Goal: Task Accomplishment & Management: Manage account settings

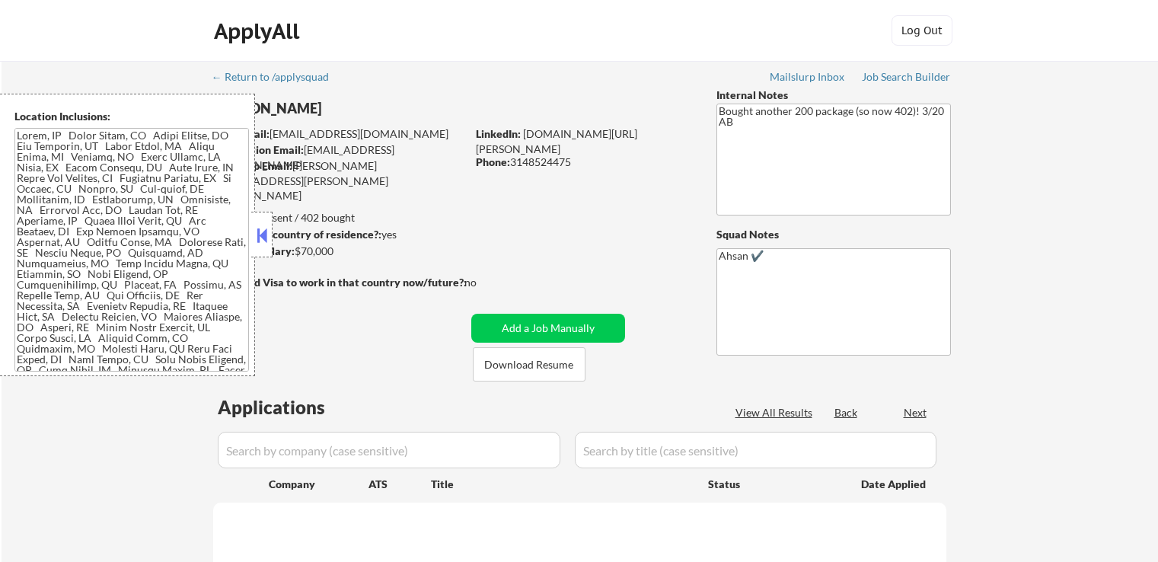
select select ""pending""
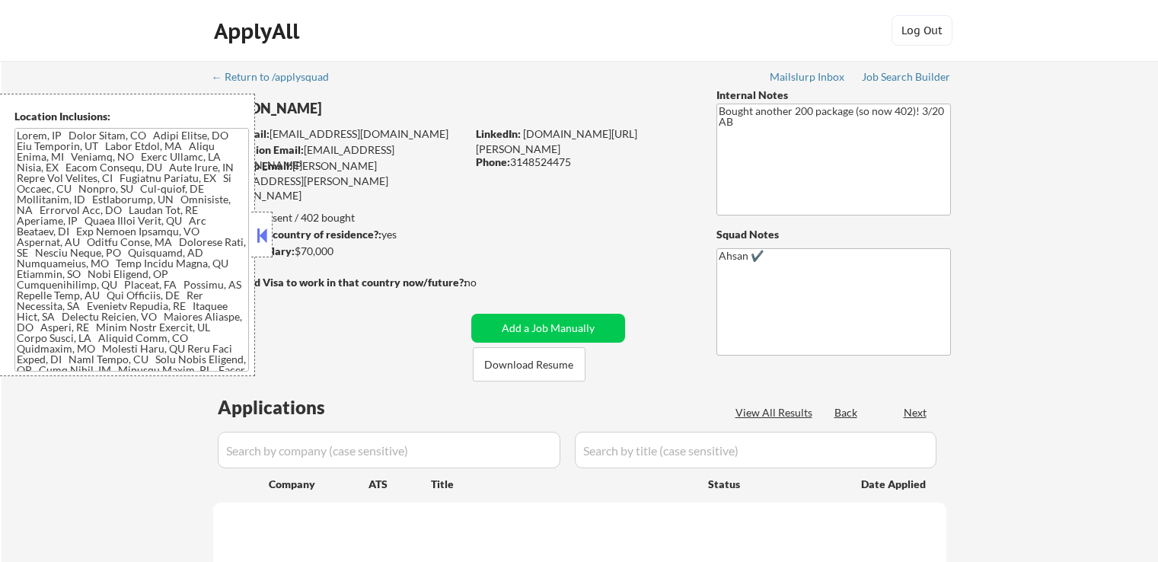
select select ""pending""
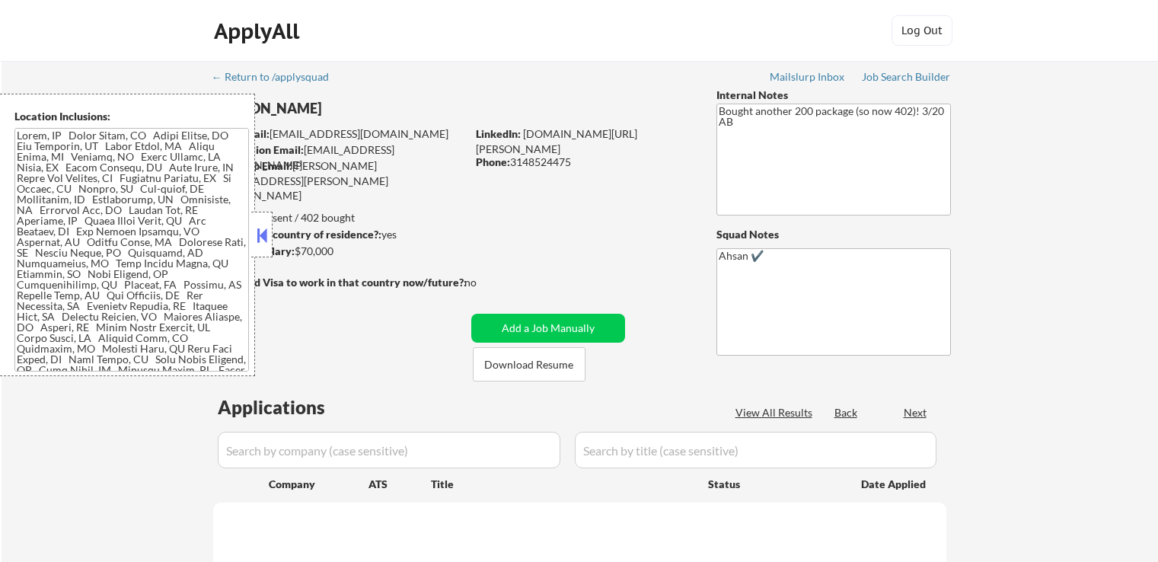
select select ""pending""
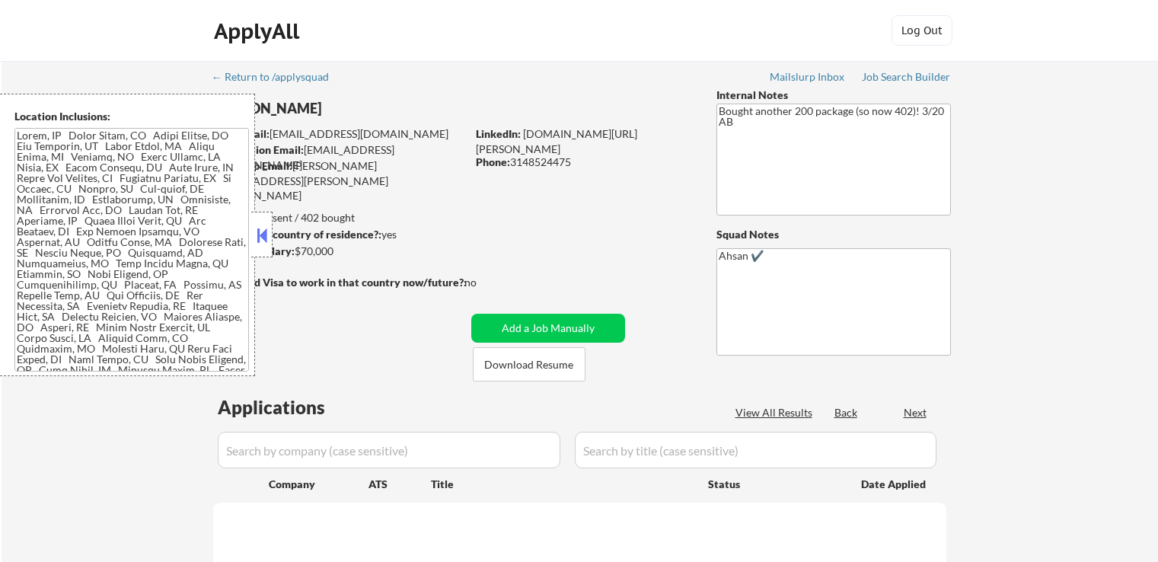
select select ""pending""
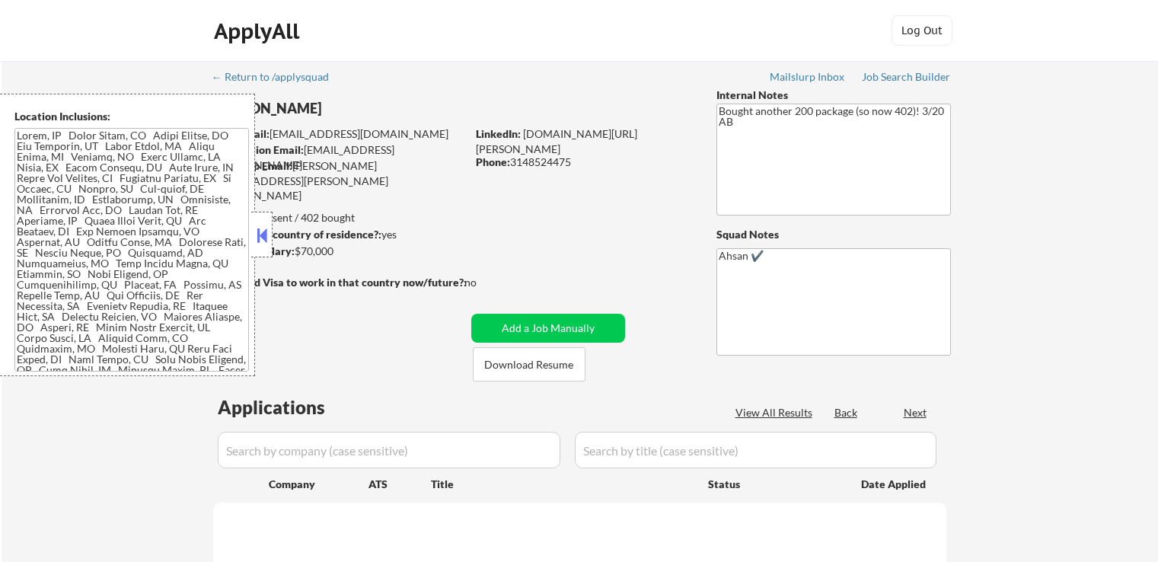
select select ""pending""
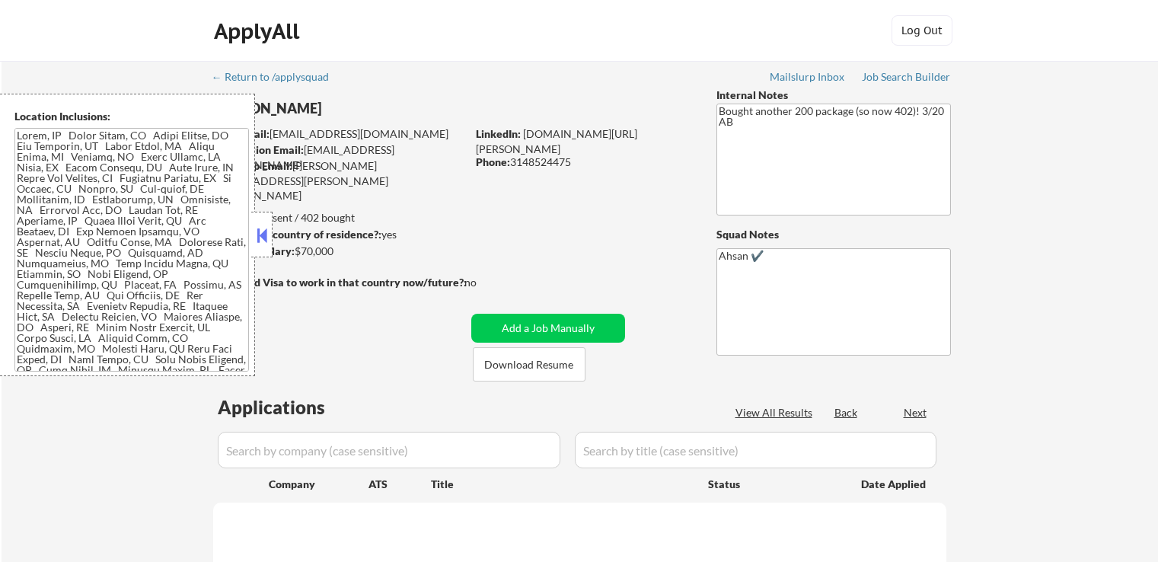
select select ""pending""
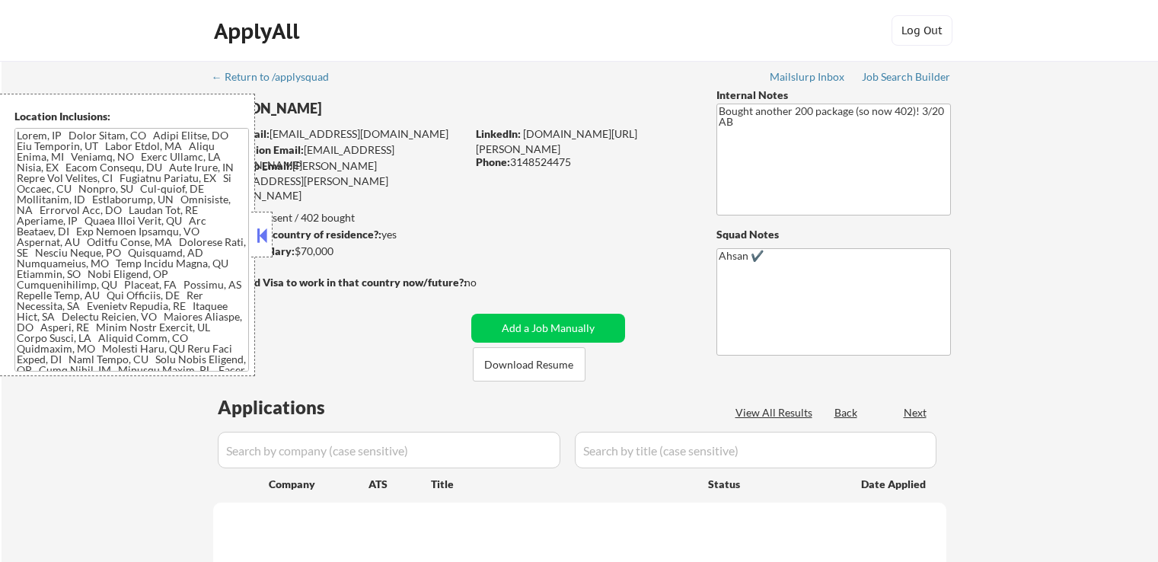
select select ""pending""
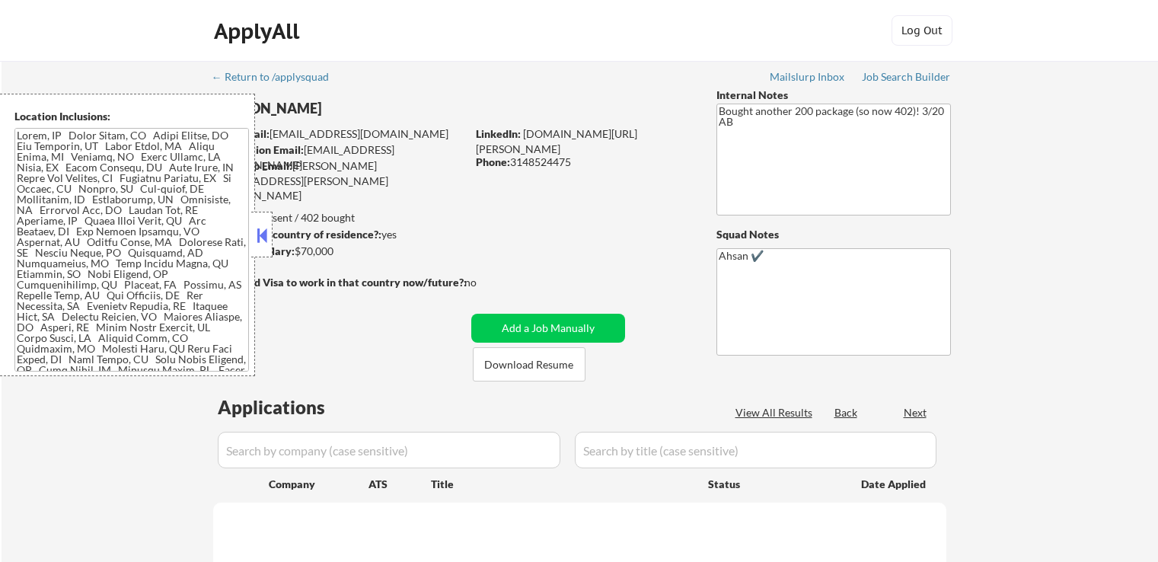
select select ""pending""
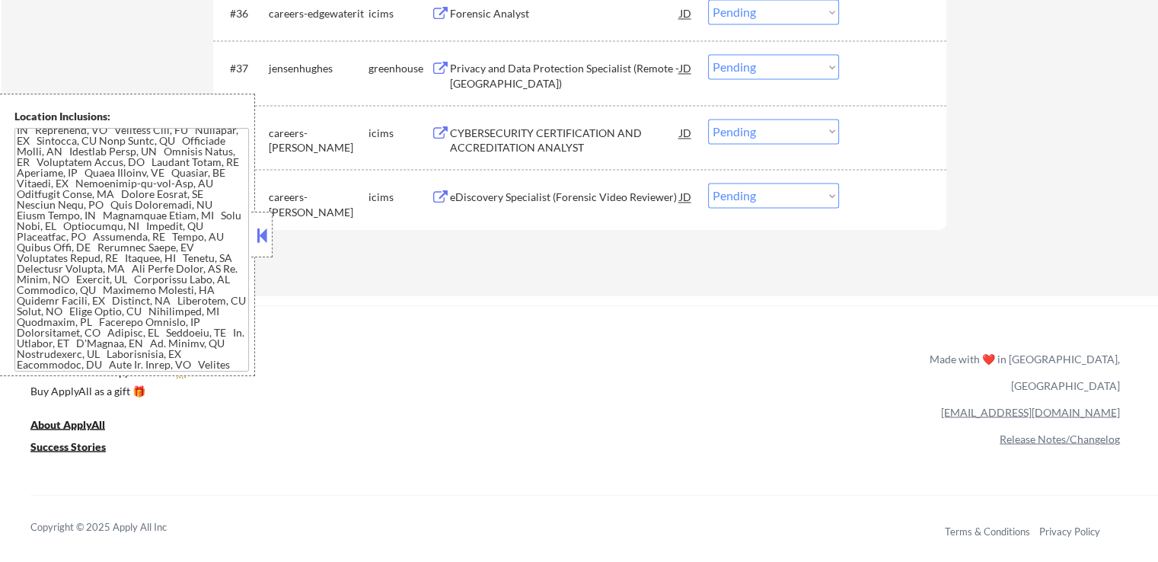
scroll to position [2512, 0]
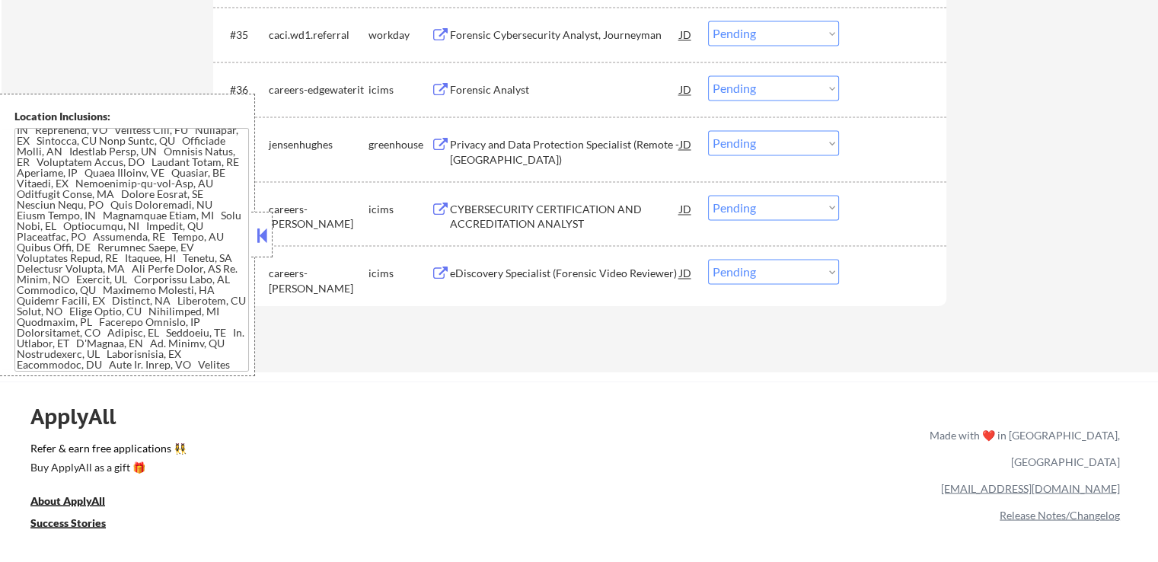
click at [478, 142] on div "Privacy and Data Protection Specialist (Remote - [GEOGRAPHIC_DATA])" at bounding box center [565, 152] width 230 height 30
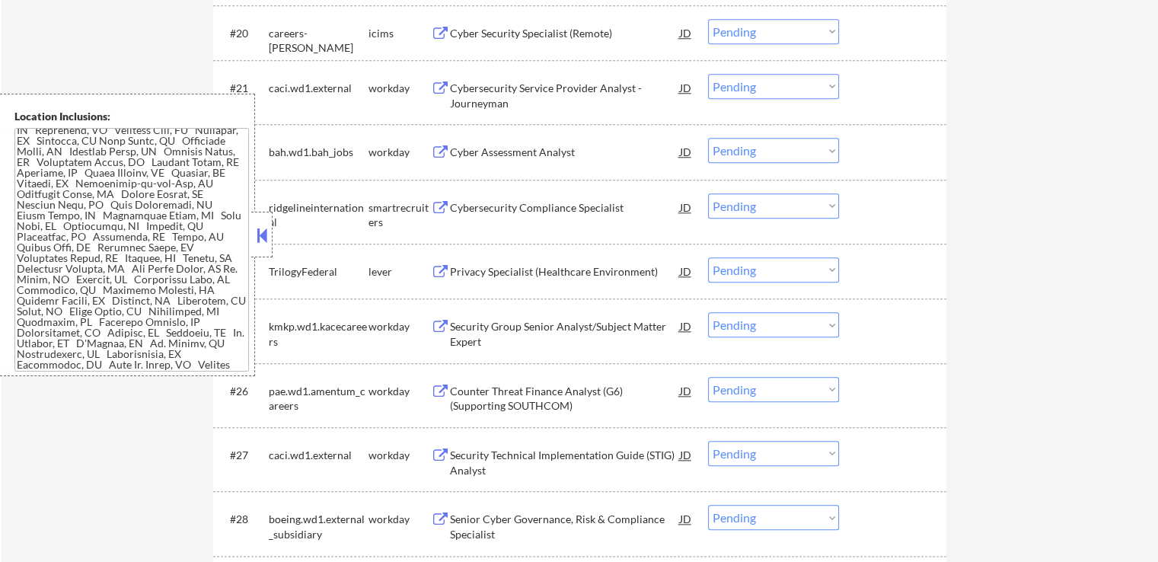
scroll to position [1599, 0]
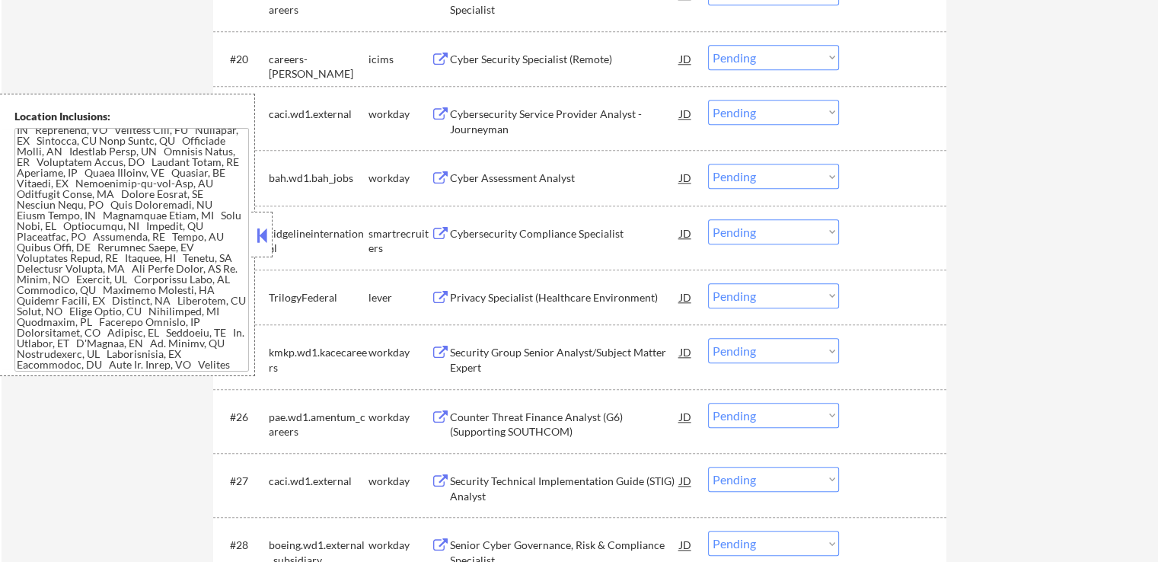
click at [485, 298] on div "Privacy Specialist (Healthcare Environment)" at bounding box center [565, 297] width 230 height 15
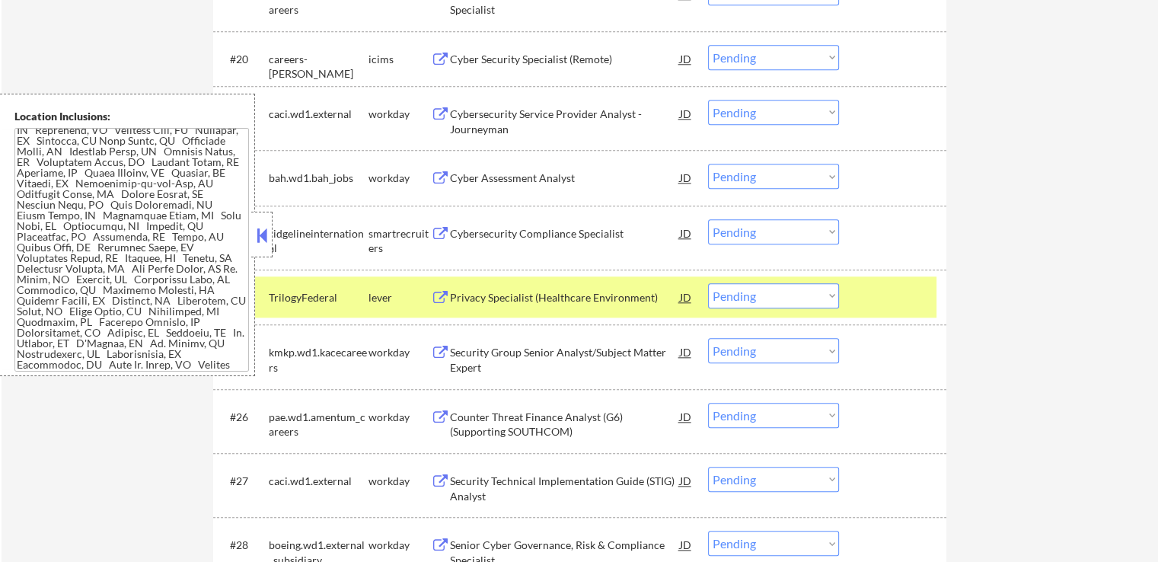
click at [473, 241] on div "Cybersecurity Compliance Specialist" at bounding box center [565, 232] width 230 height 27
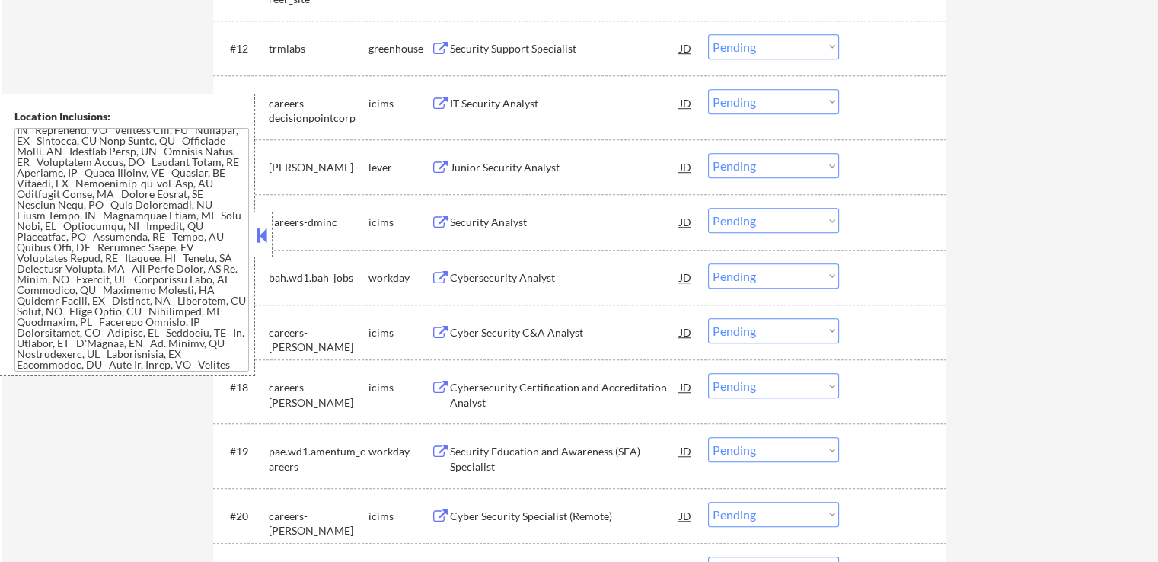
scroll to position [1066, 0]
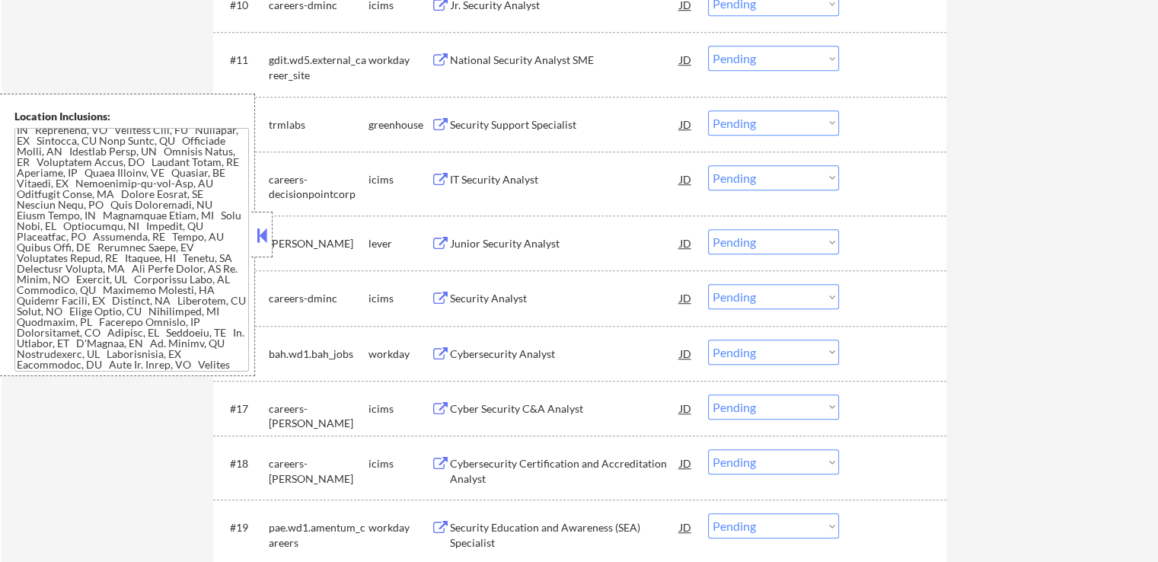
click at [458, 247] on div "Junior Security Analyst" at bounding box center [565, 243] width 230 height 15
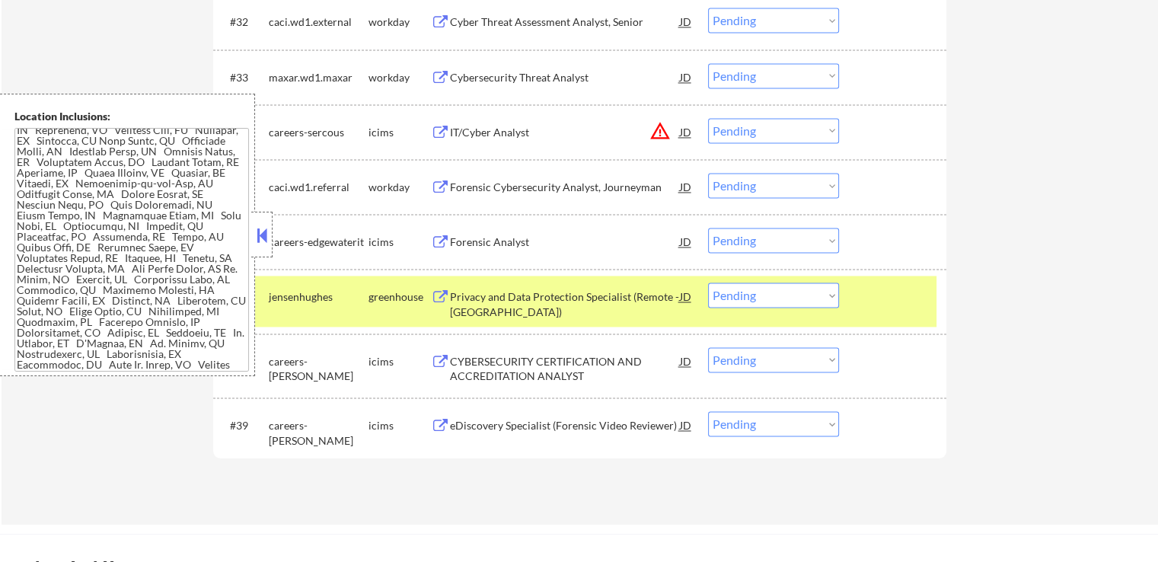
scroll to position [2436, 0]
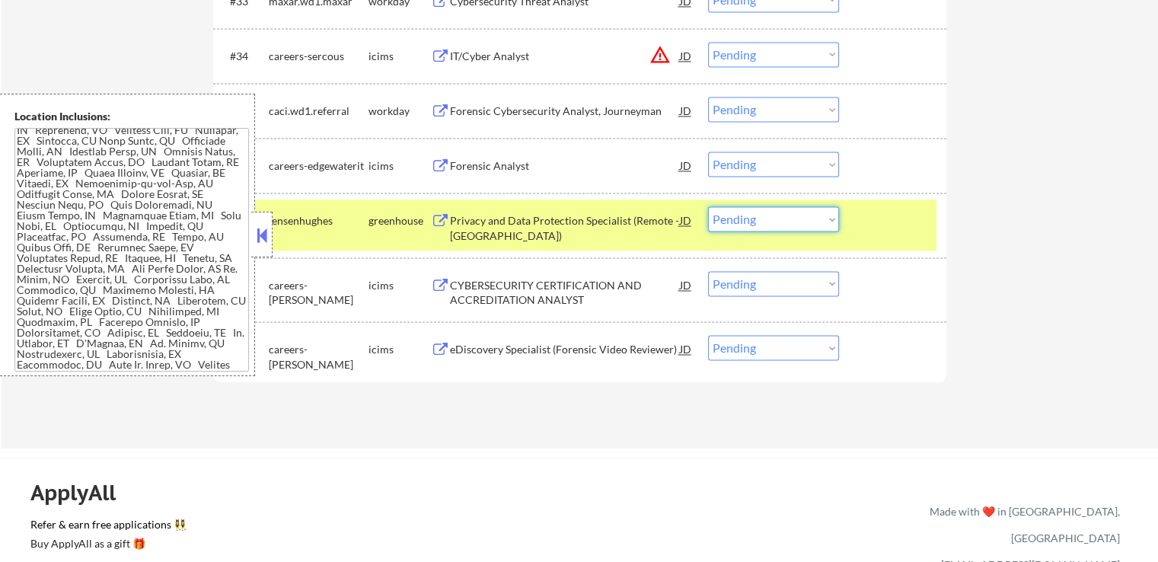
click at [770, 223] on select "Choose an option... Pending Applied Excluded (Questions) Excluded (Expired) Exc…" at bounding box center [773, 218] width 131 height 25
click at [708, 206] on select "Choose an option... Pending Applied Excluded (Questions) Excluded (Expired) Exc…" at bounding box center [773, 218] width 131 height 25
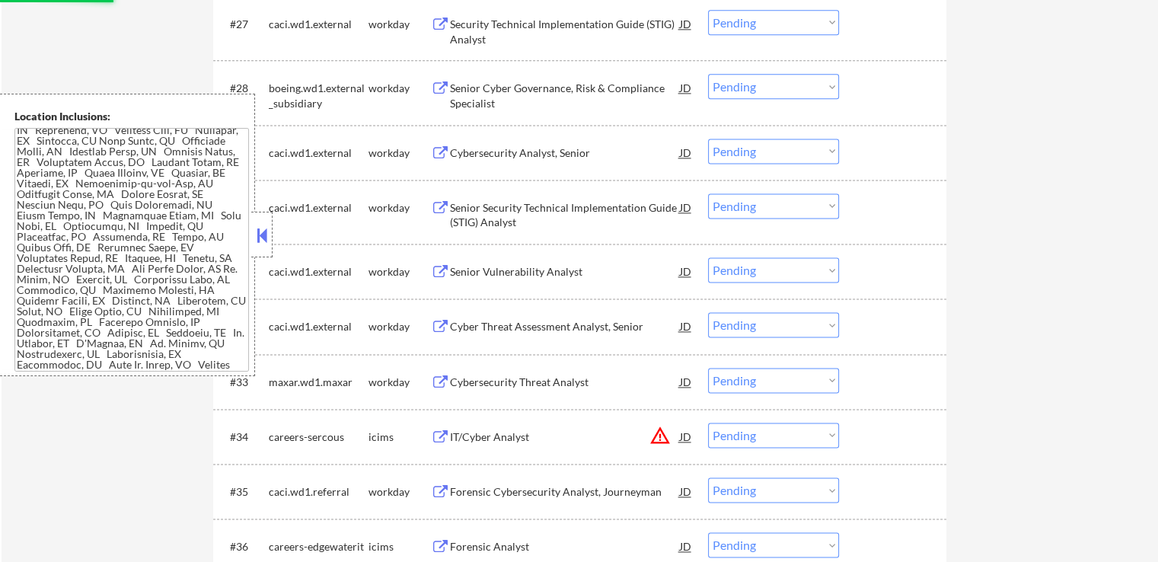
select select ""pending""
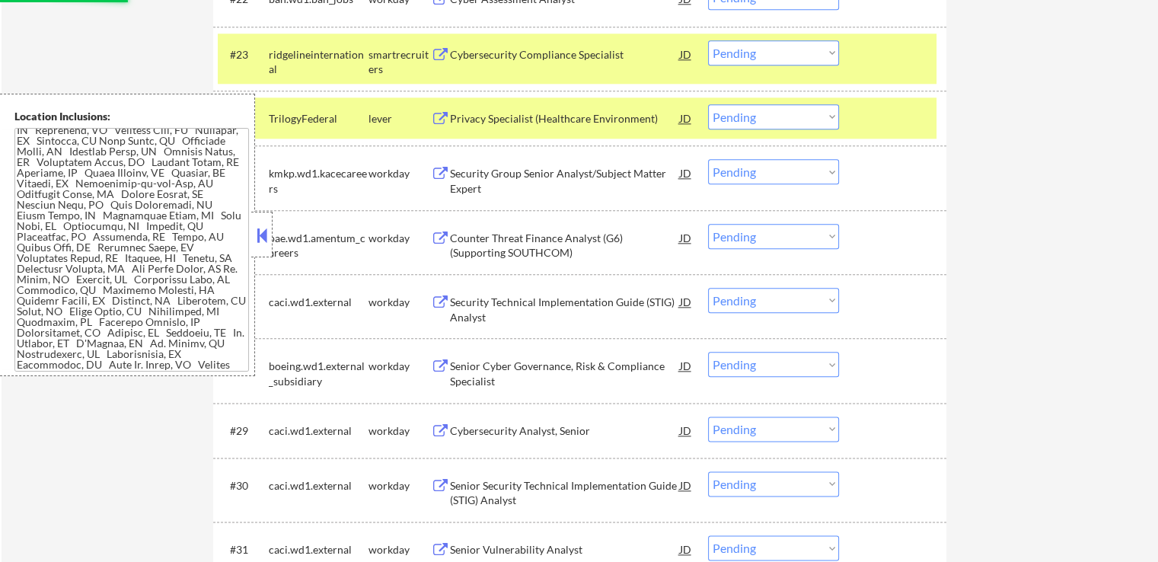
scroll to position [1751, 0]
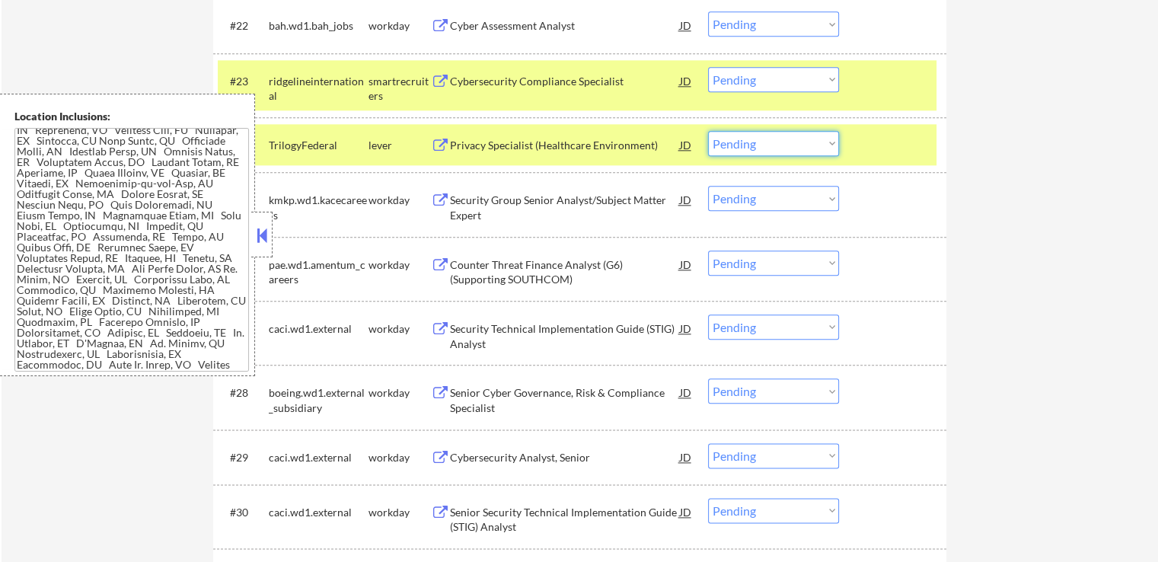
click at [774, 147] on select "Choose an option... Pending Applied Excluded (Questions) Excluded (Expired) Exc…" at bounding box center [773, 143] width 131 height 25
select select ""excluded__expired_""
click at [708, 131] on select "Choose an option... Pending Applied Excluded (Questions) Excluded (Expired) Exc…" at bounding box center [773, 143] width 131 height 25
click at [806, 74] on select "Choose an option... Pending Applied Excluded (Questions) Excluded (Expired) Exc…" at bounding box center [773, 79] width 131 height 25
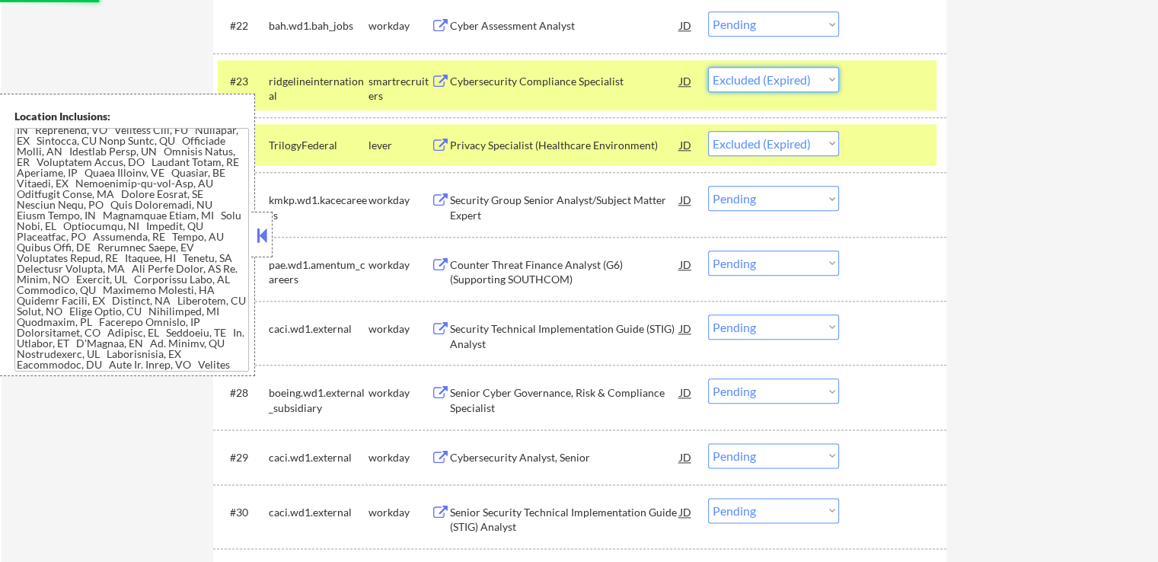
click at [708, 67] on select "Choose an option... Pending Applied Excluded (Questions) Excluded (Expired) Exc…" at bounding box center [773, 79] width 131 height 25
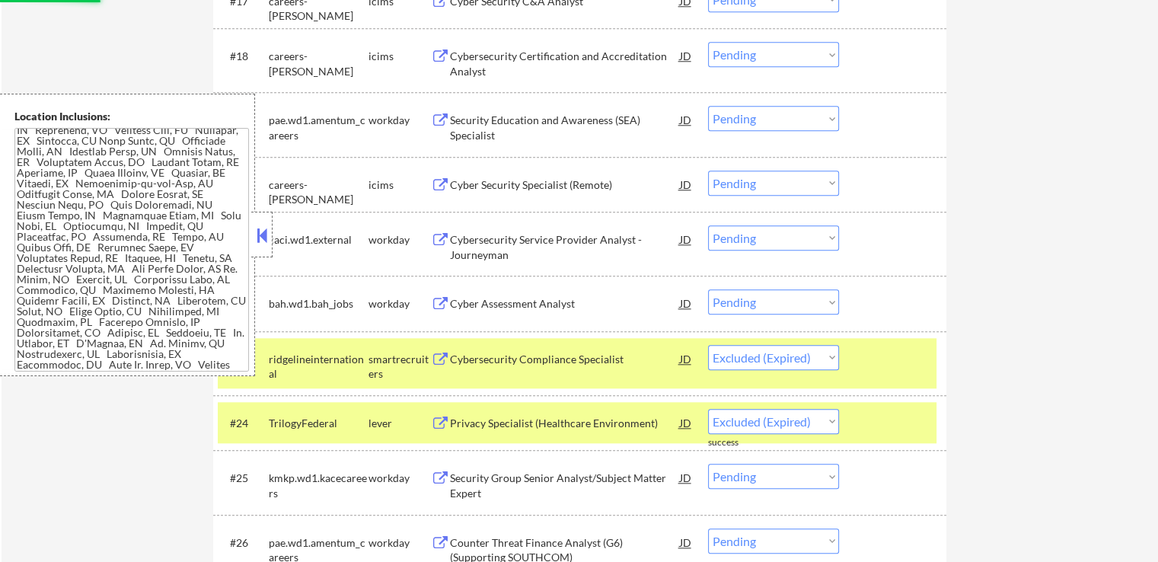
scroll to position [1447, 0]
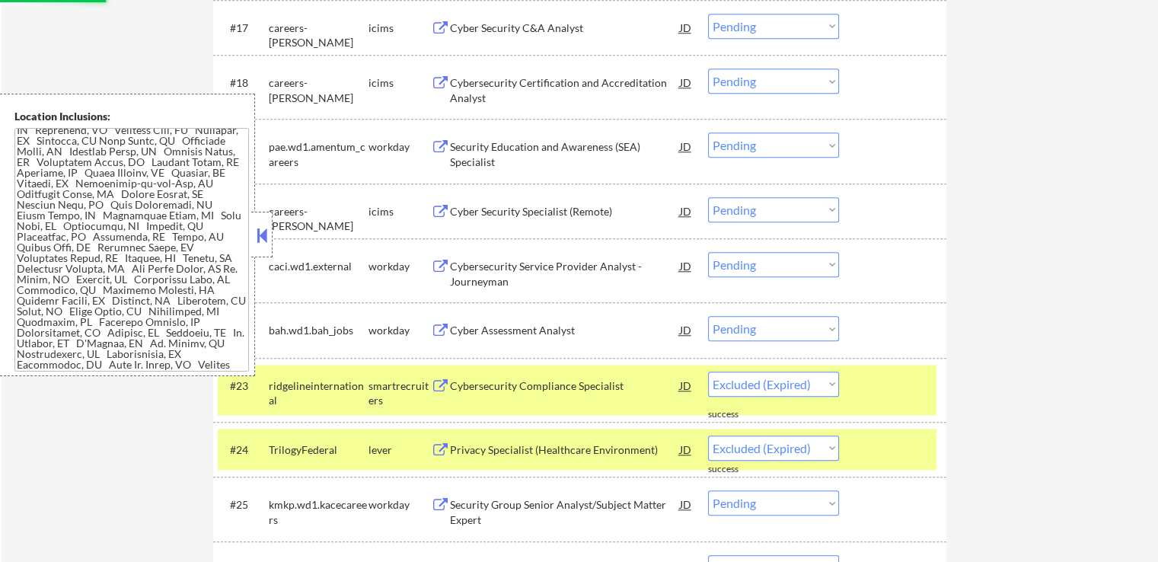
select select ""pending""
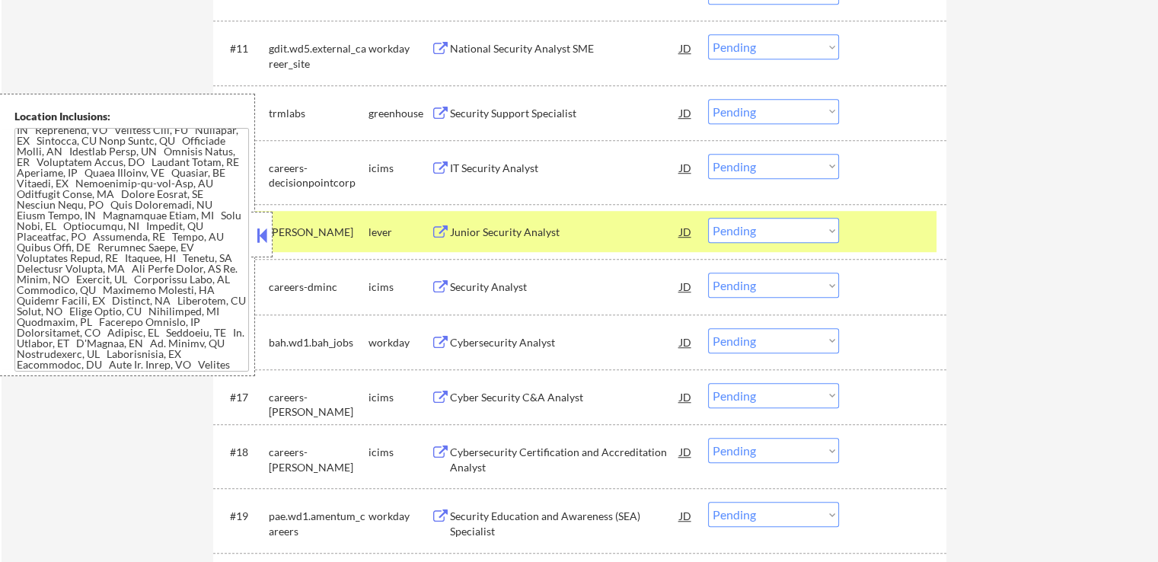
scroll to position [990, 0]
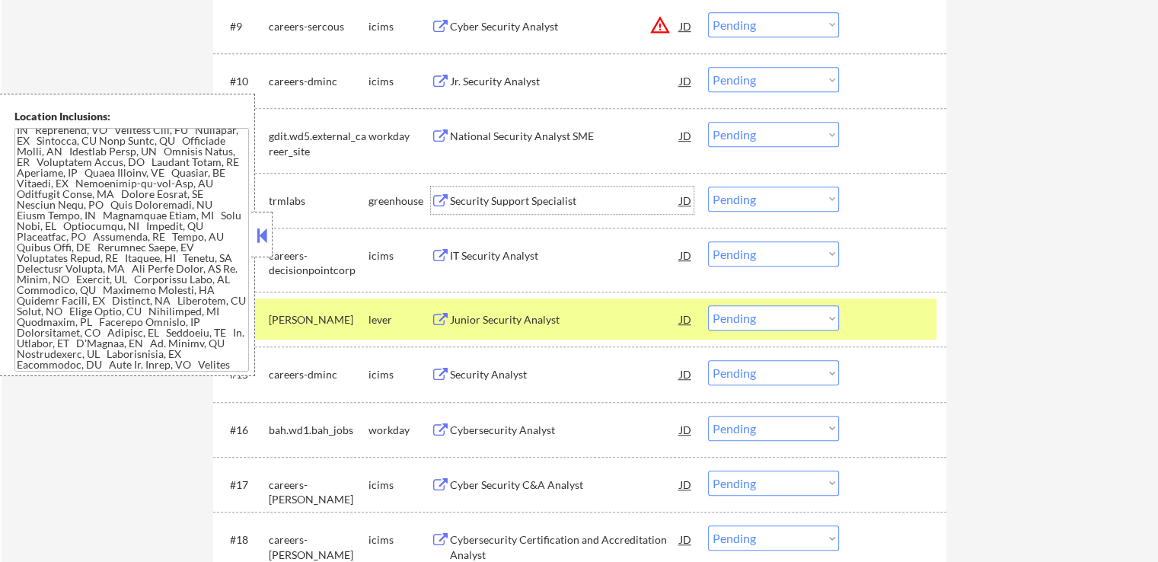
click at [450, 207] on div "Security Support Specialist" at bounding box center [565, 200] width 230 height 15
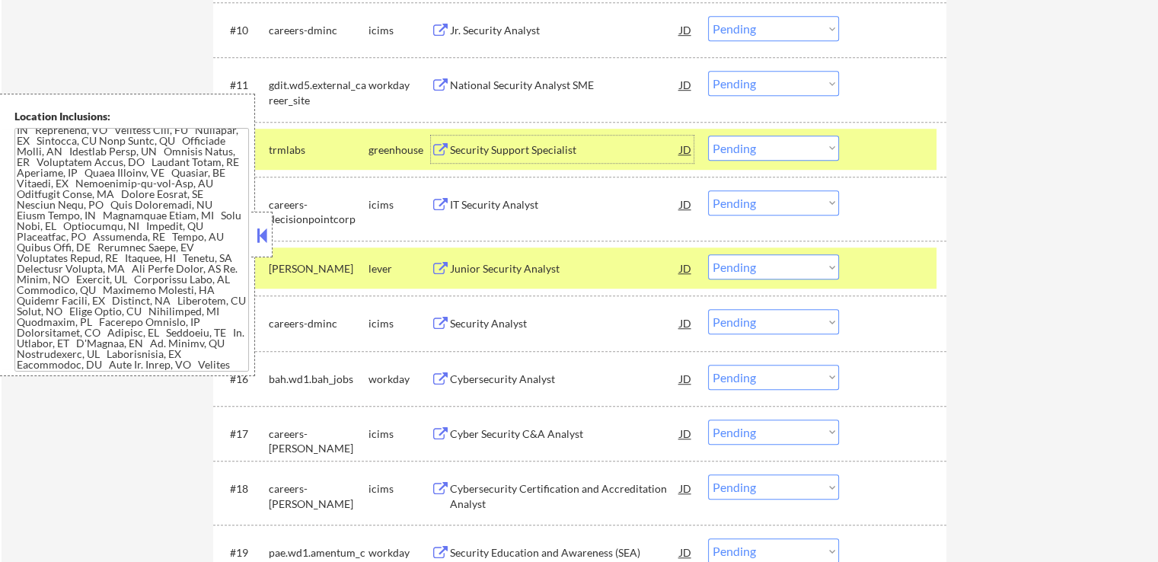
scroll to position [1066, 0]
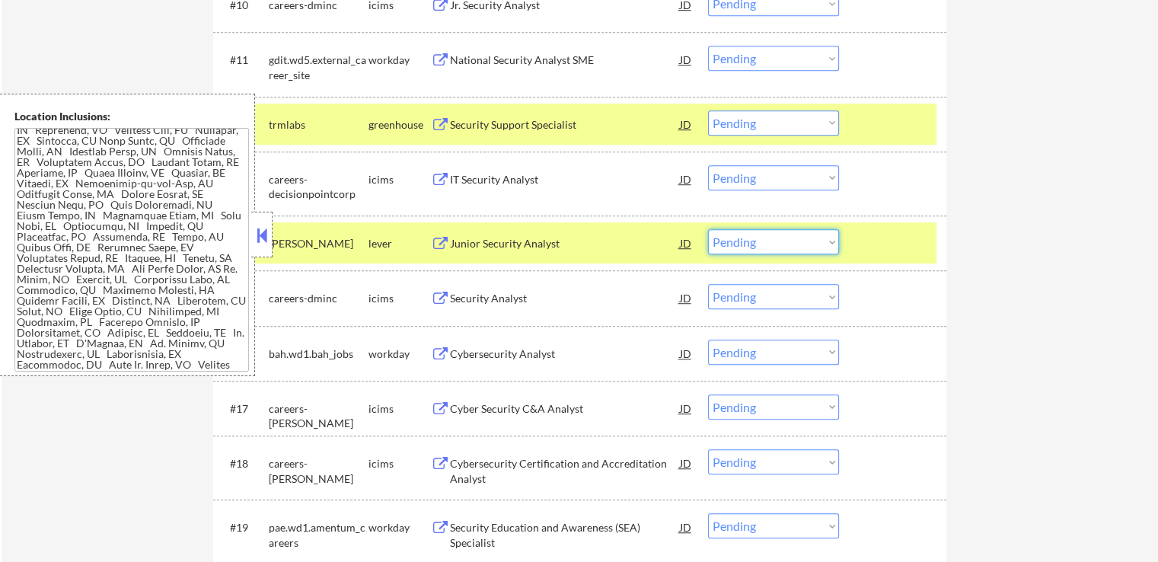
click at [735, 240] on select "Choose an option... Pending Applied Excluded (Questions) Excluded (Expired) Exc…" at bounding box center [773, 241] width 131 height 25
click at [708, 229] on select "Choose an option... Pending Applied Excluded (Questions) Excluded (Expired) Exc…" at bounding box center [773, 241] width 131 height 25
select select ""pending""
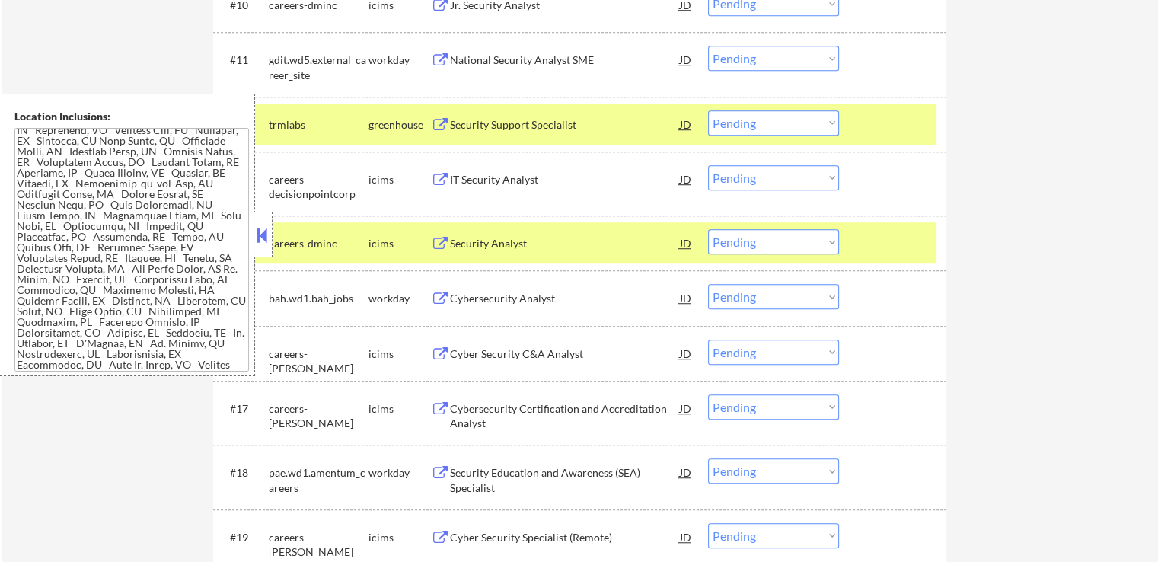
click at [764, 122] on select "Choose an option... Pending Applied Excluded (Questions) Excluded (Expired) Exc…" at bounding box center [773, 122] width 131 height 25
click at [708, 110] on select "Choose an option... Pending Applied Excluded (Questions) Excluded (Expired) Exc…" at bounding box center [773, 122] width 131 height 25
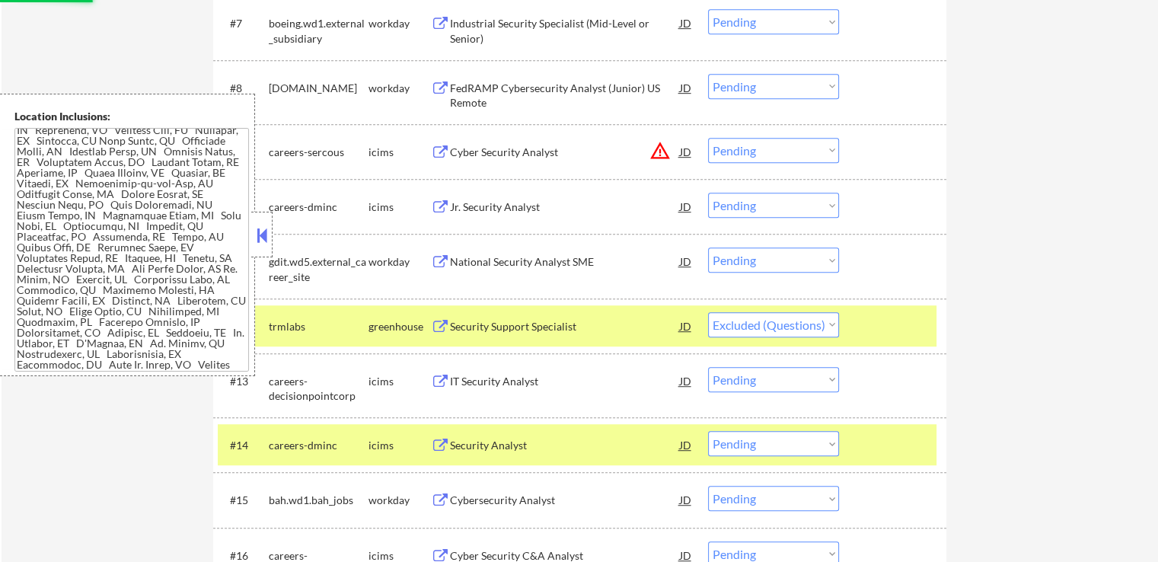
scroll to position [837, 0]
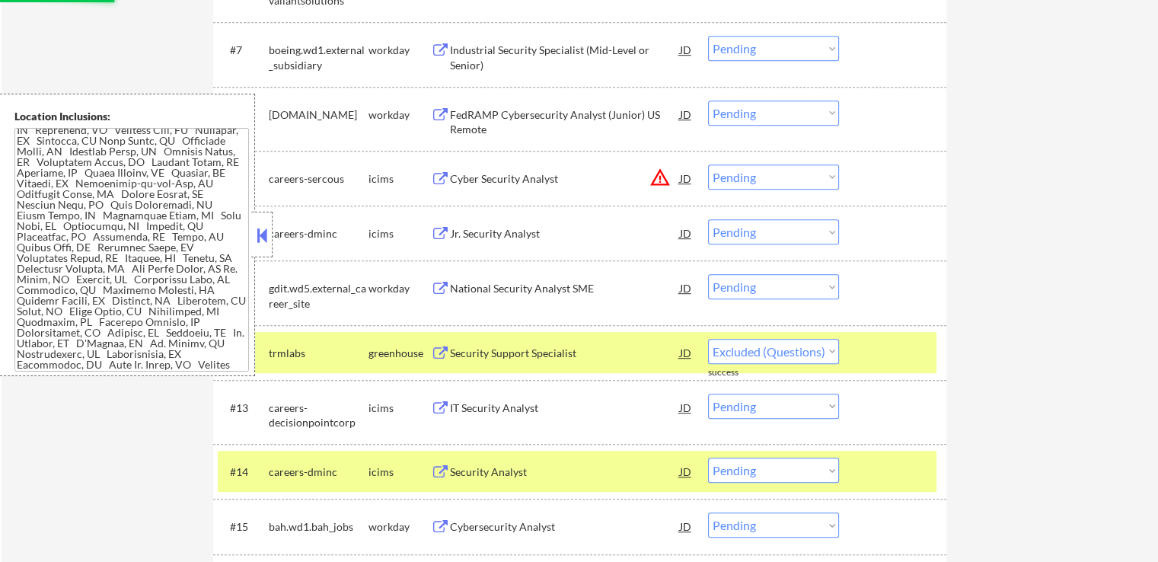
select select ""pending""
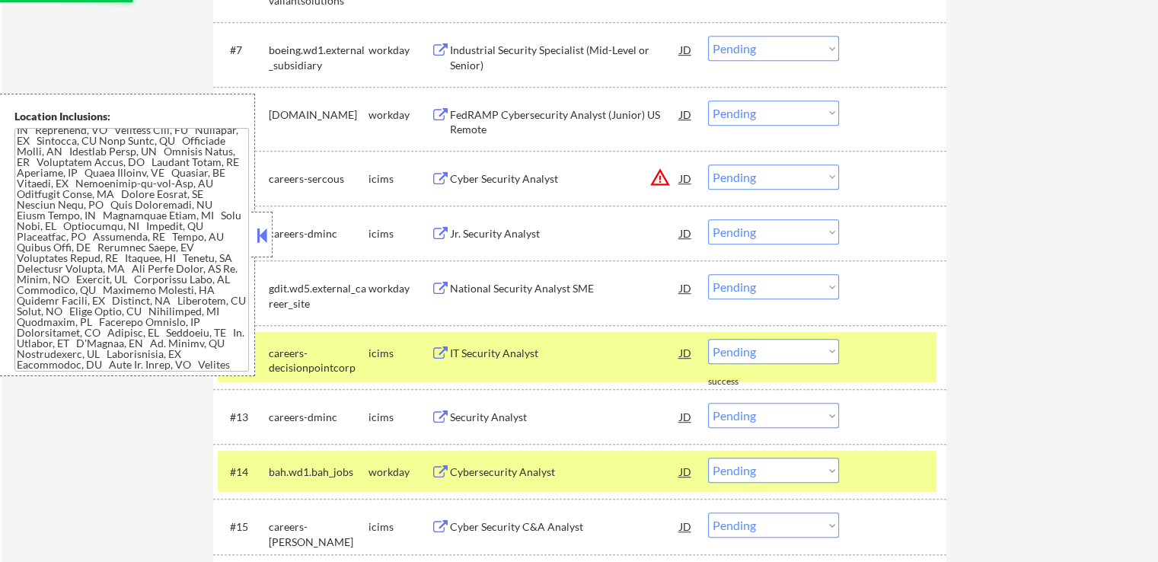
click at [746, 187] on select "Choose an option... Pending Applied Excluded (Questions) Excluded (Expired) Exc…" at bounding box center [773, 176] width 131 height 25
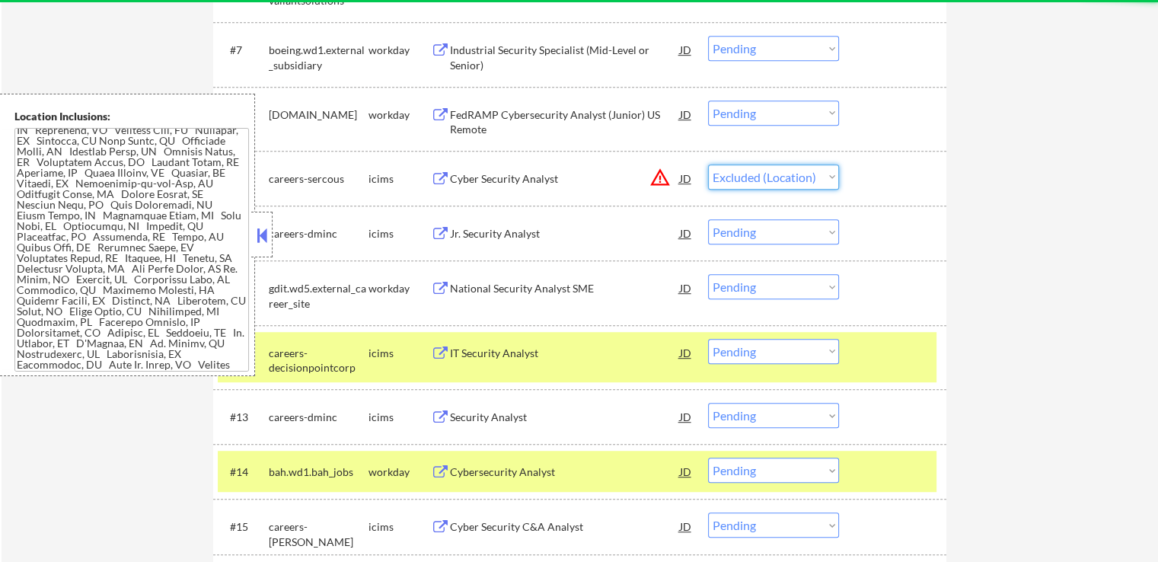
click at [708, 164] on select "Choose an option... Pending Applied Excluded (Questions) Excluded (Expired) Exc…" at bounding box center [773, 176] width 131 height 25
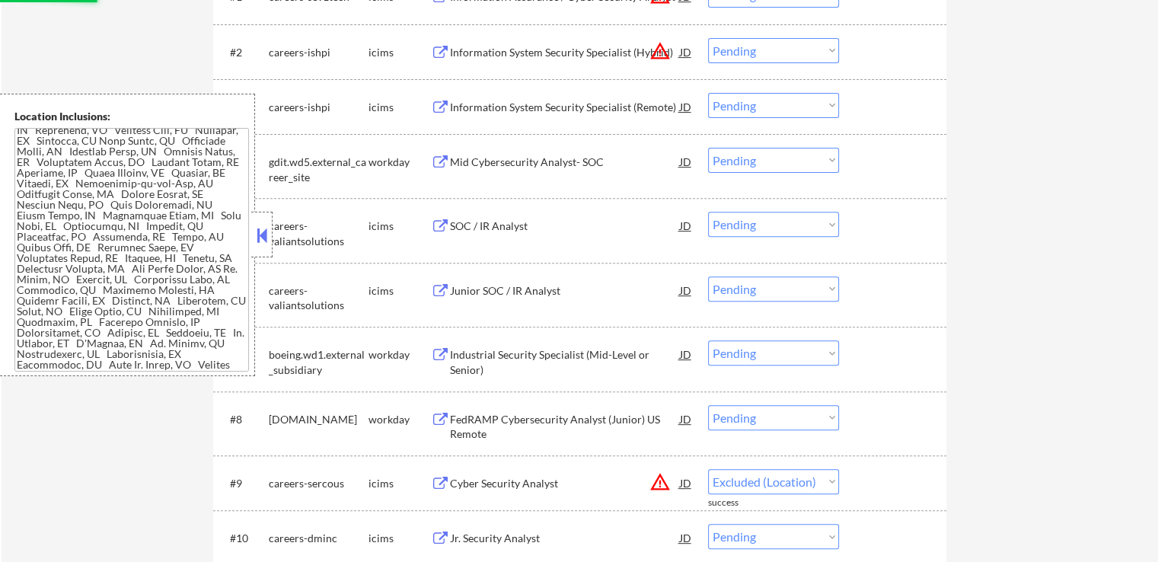
select select ""pending""
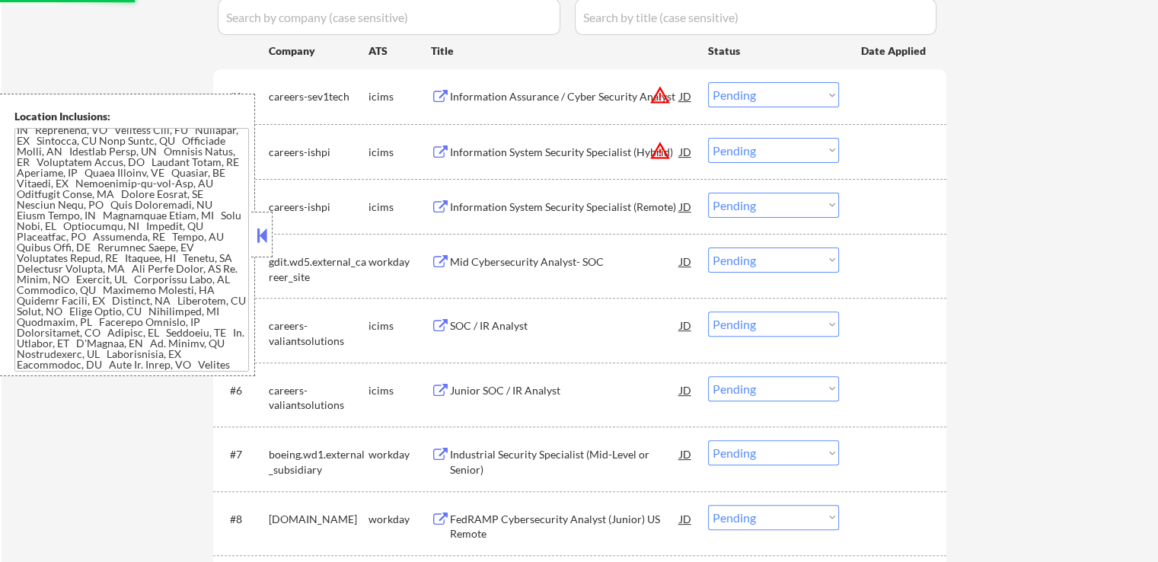
scroll to position [457, 0]
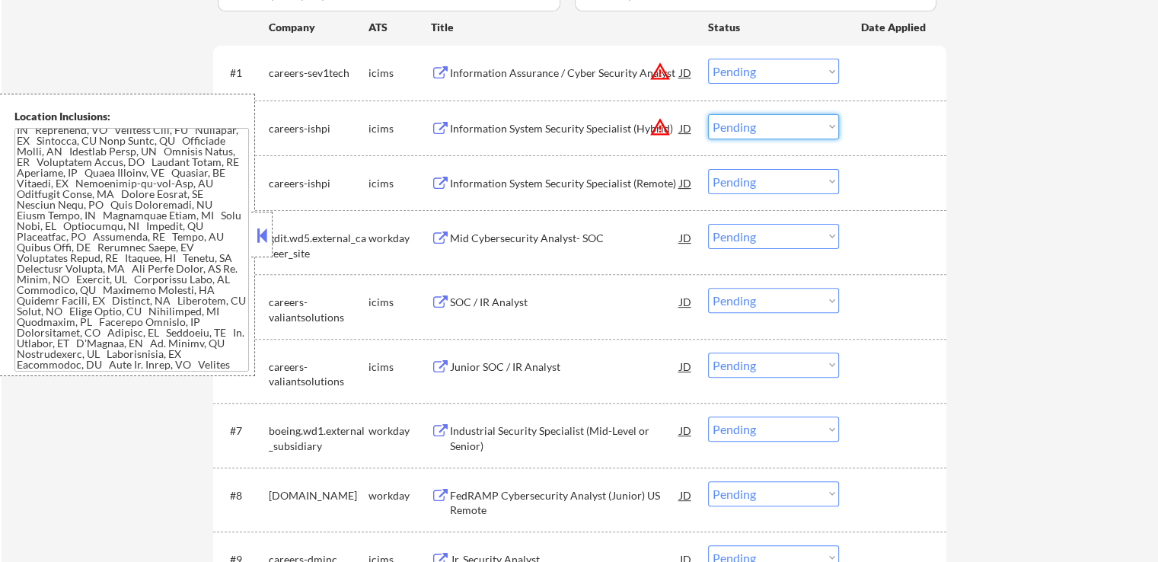
click at [760, 135] on select "Choose an option... Pending Applied Excluded (Questions) Excluded (Expired) Exc…" at bounding box center [773, 126] width 131 height 25
click at [566, 129] on div "Information System Security Specialist (Hybrid)" at bounding box center [565, 128] width 230 height 15
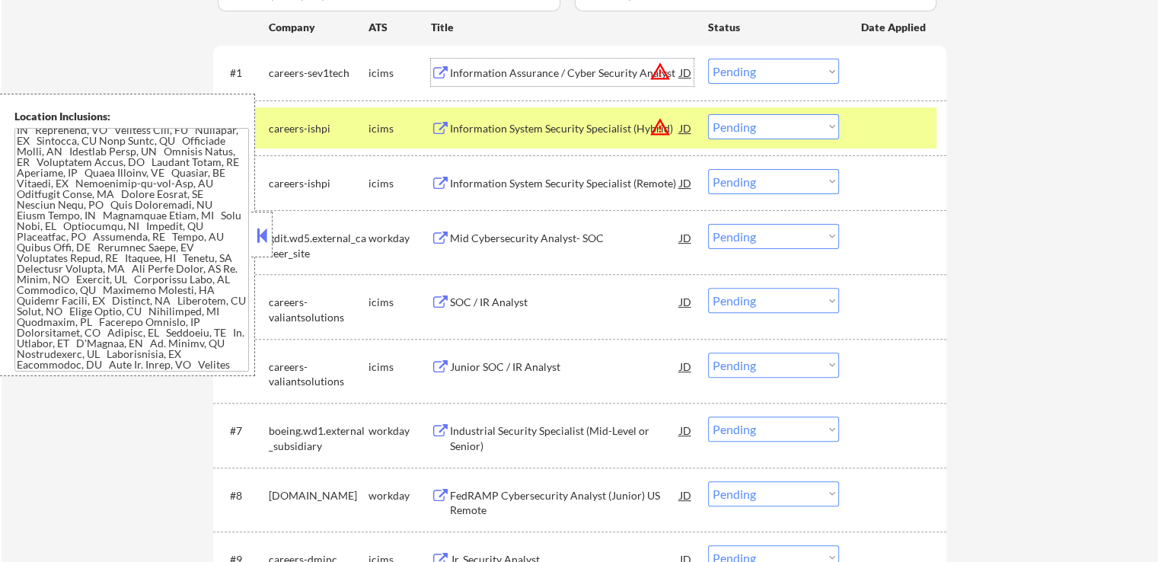
click at [563, 73] on div "Information Assurance / Cyber Security Analyst" at bounding box center [565, 72] width 230 height 15
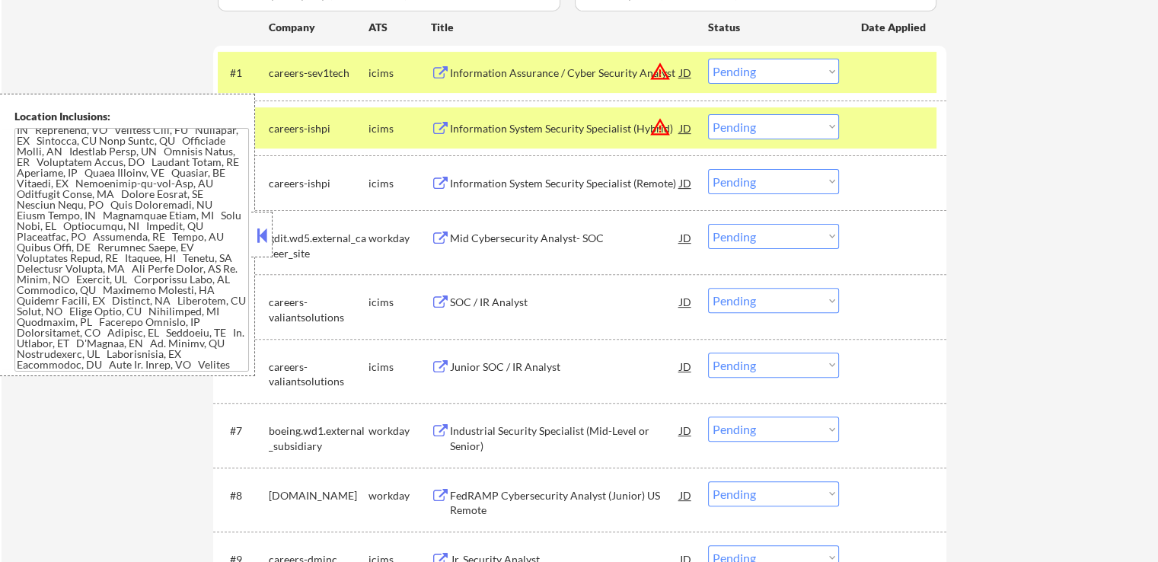
click at [758, 114] on select "Choose an option... Pending Applied Excluded (Questions) Excluded (Expired) Exc…" at bounding box center [773, 126] width 131 height 25
select select ""excluded__location_""
click at [708, 114] on select "Choose an option... Pending Applied Excluded (Questions) Excluded (Expired) Exc…" at bounding box center [773, 126] width 131 height 25
click at [764, 74] on select "Choose an option... Pending Applied Excluded (Questions) Excluded (Expired) Exc…" at bounding box center [773, 71] width 131 height 25
select select ""excluded__location_""
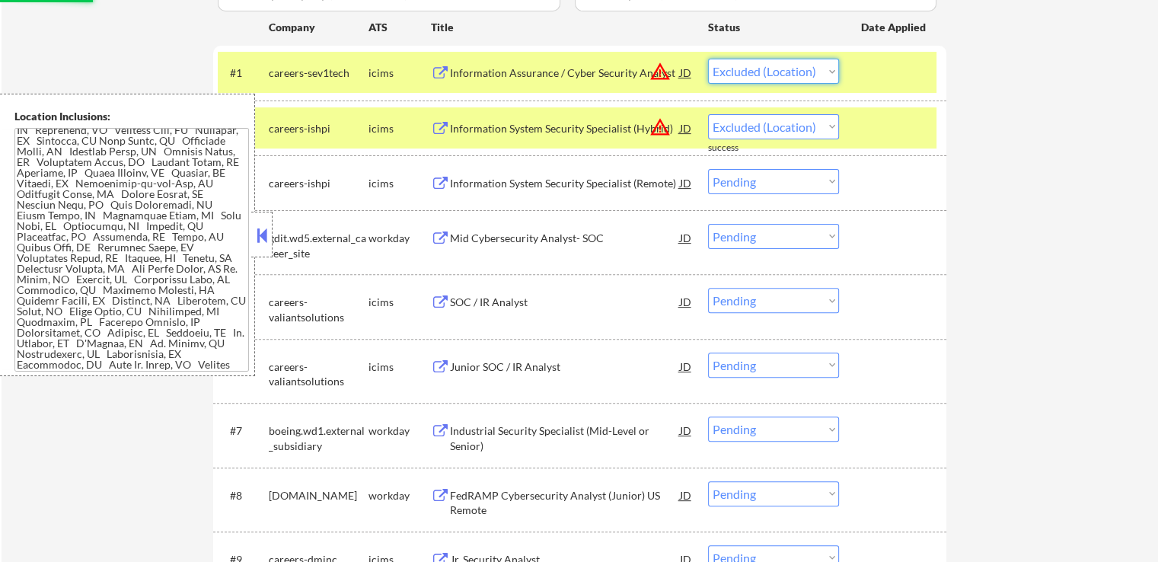
click at [708, 59] on select "Choose an option... Pending Applied Excluded (Questions) Excluded (Expired) Exc…" at bounding box center [773, 71] width 131 height 25
select select ""pending""
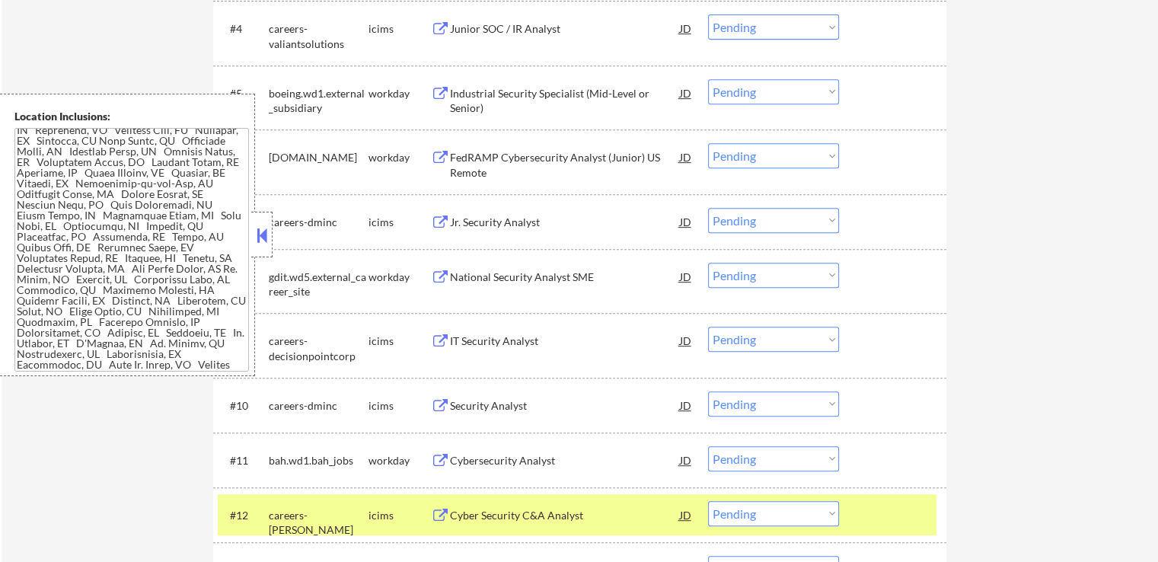
scroll to position [685, 0]
click at [449, 93] on button at bounding box center [440, 93] width 19 height 14
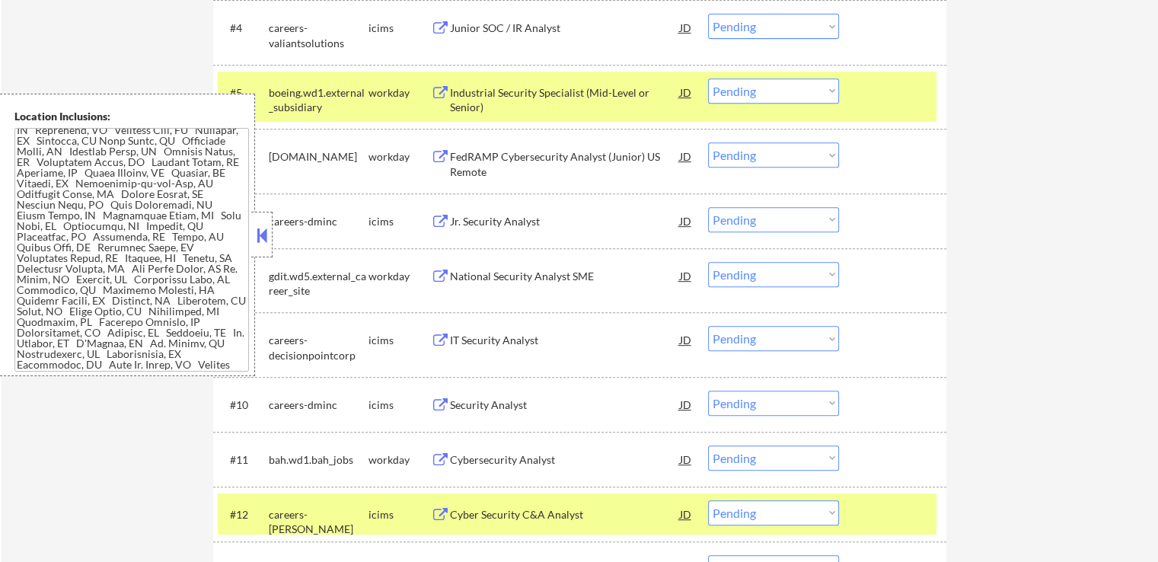
click at [466, 158] on div "FedRAMP Cybersecurity Analyst (Junior) US Remote" at bounding box center [565, 164] width 230 height 30
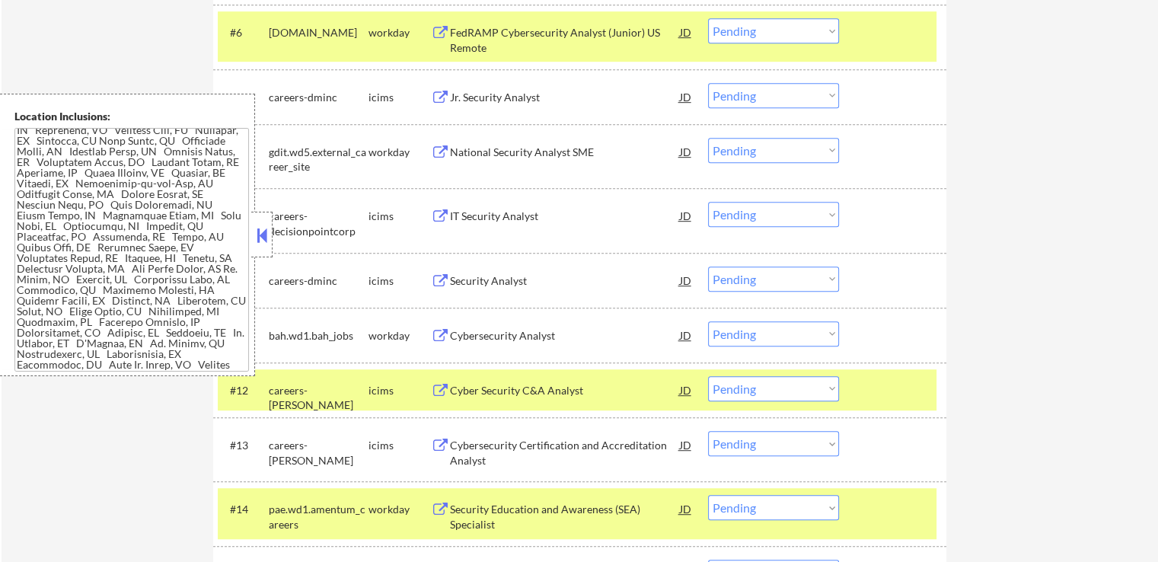
scroll to position [837, 0]
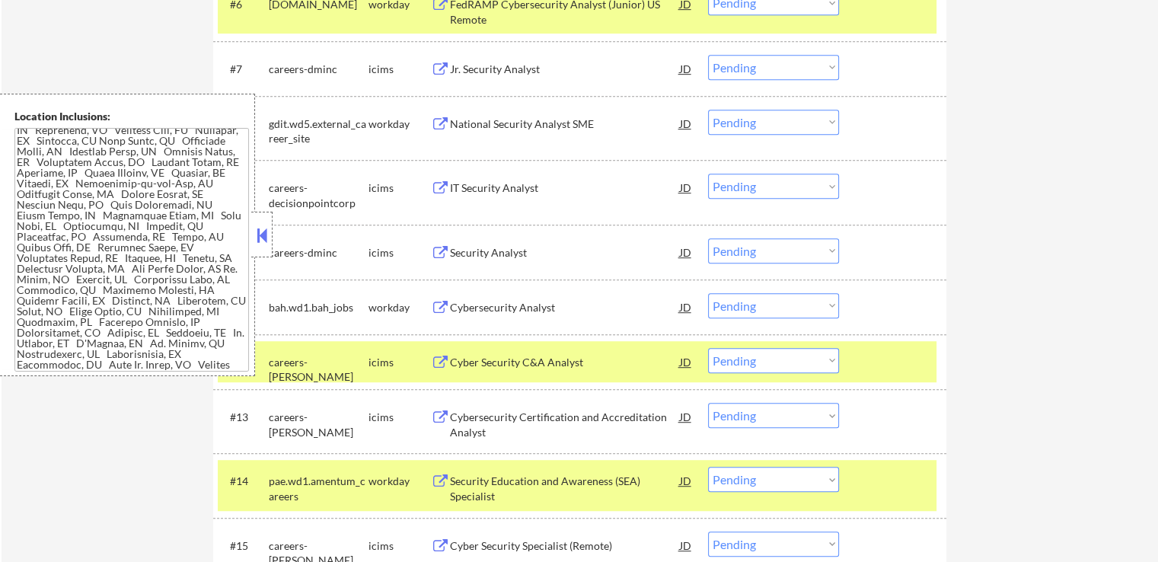
click at [463, 300] on div "Cybersecurity Analyst" at bounding box center [565, 307] width 230 height 15
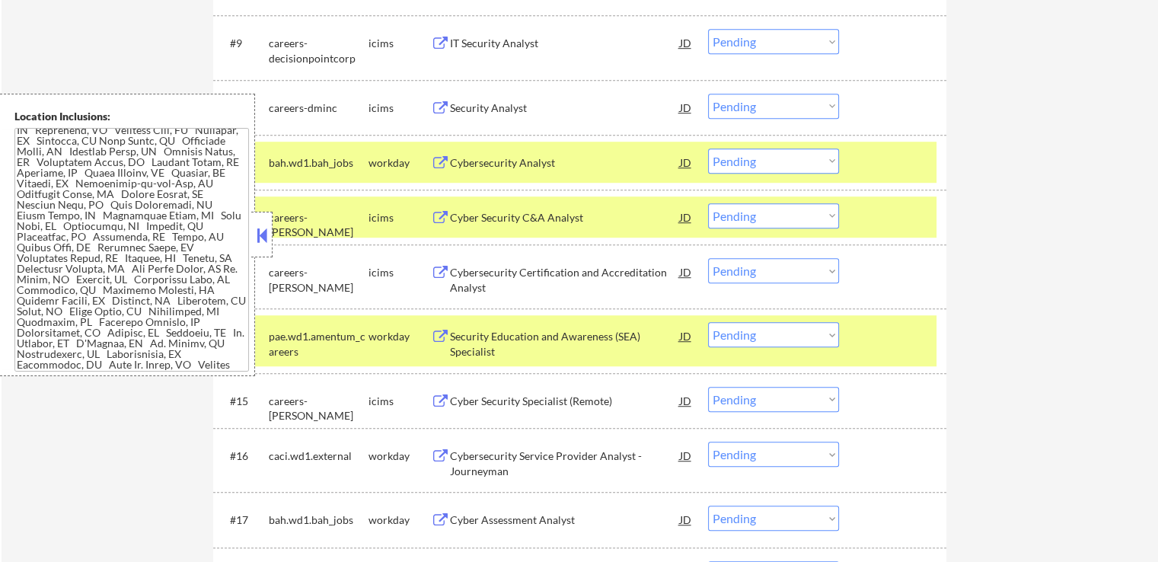
scroll to position [990, 0]
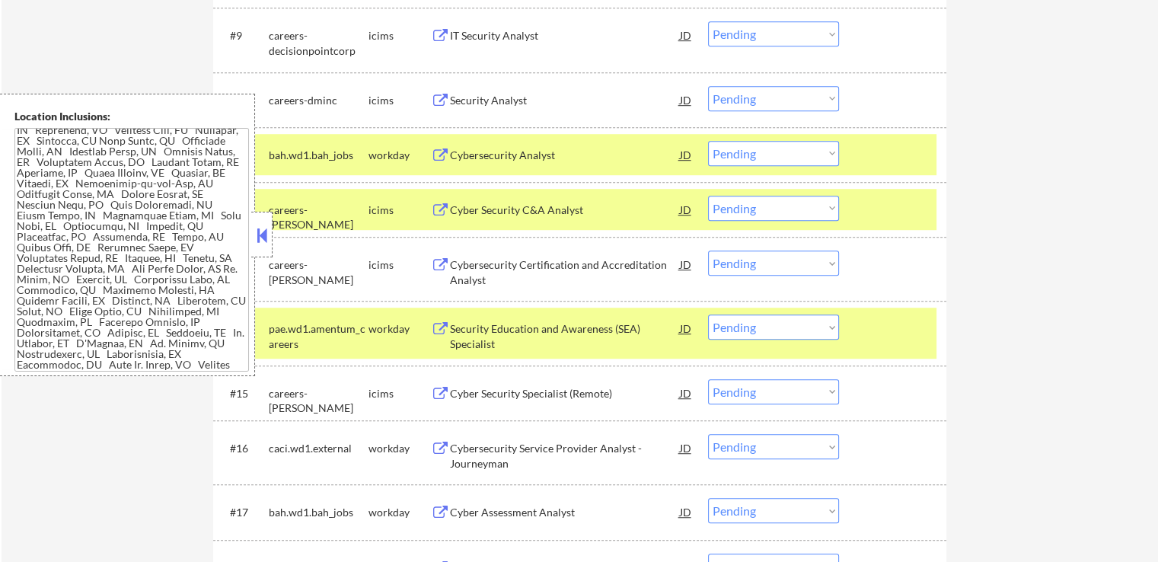
click at [464, 333] on div "Security Education and Awareness (SEA) Specialist" at bounding box center [565, 336] width 230 height 30
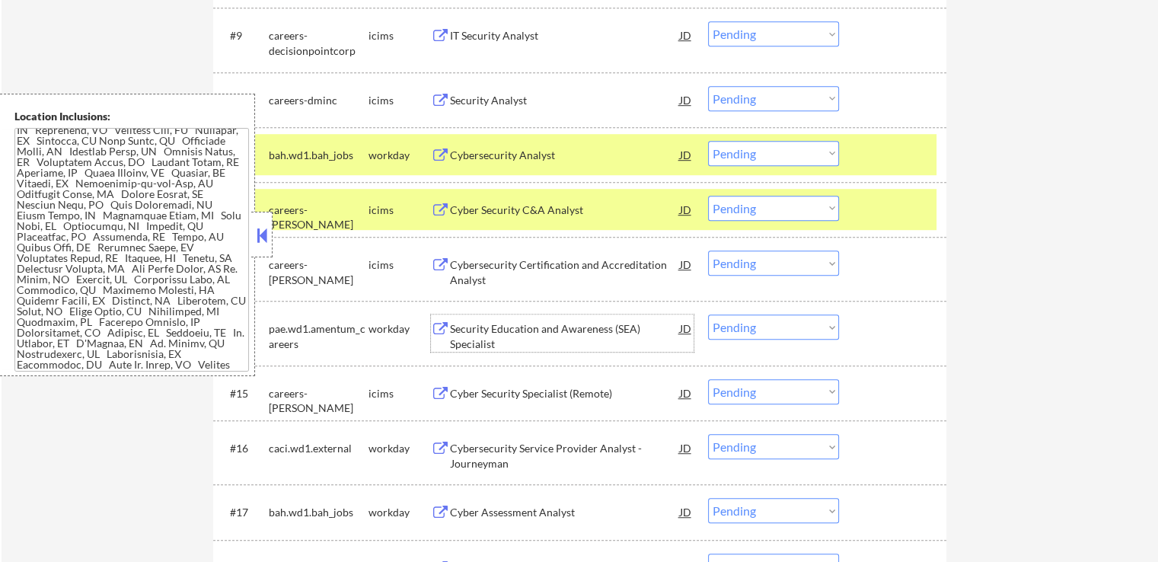
click at [777, 146] on select "Choose an option... Pending Applied Excluded (Questions) Excluded (Expired) Exc…" at bounding box center [773, 153] width 131 height 25
click at [708, 141] on select "Choose an option... Pending Applied Excluded (Questions) Excluded (Expired) Exc…" at bounding box center [773, 153] width 131 height 25
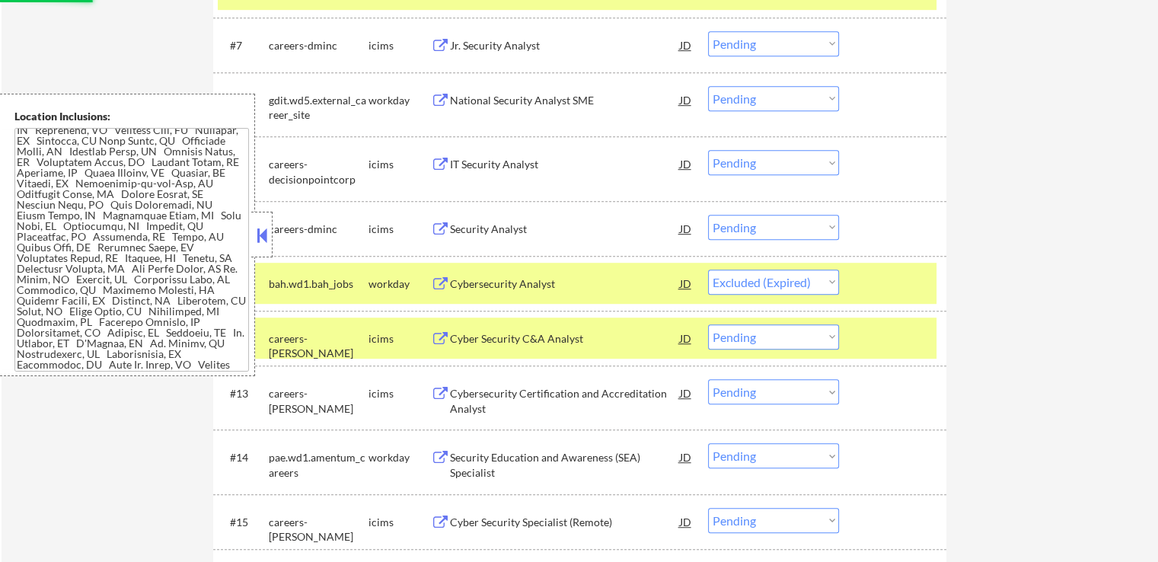
scroll to position [837, 0]
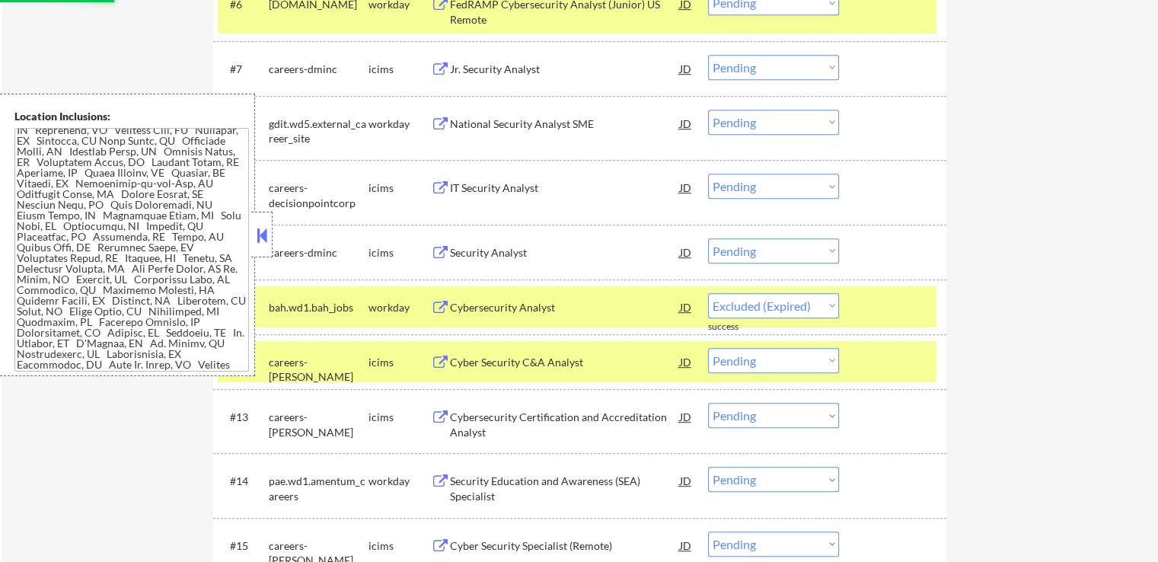
select select ""pending""
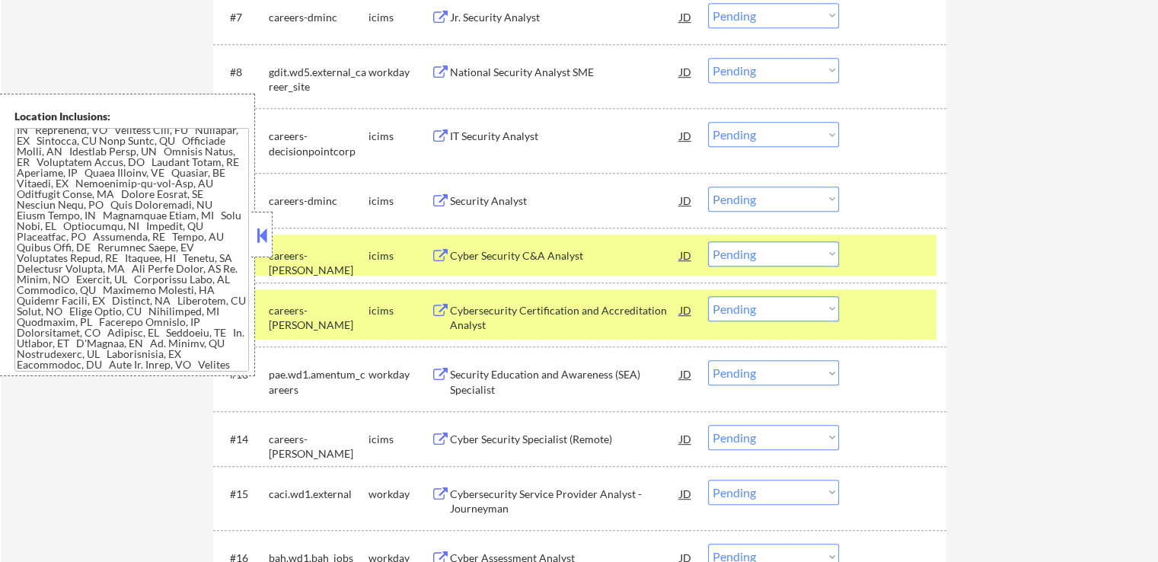
scroll to position [914, 0]
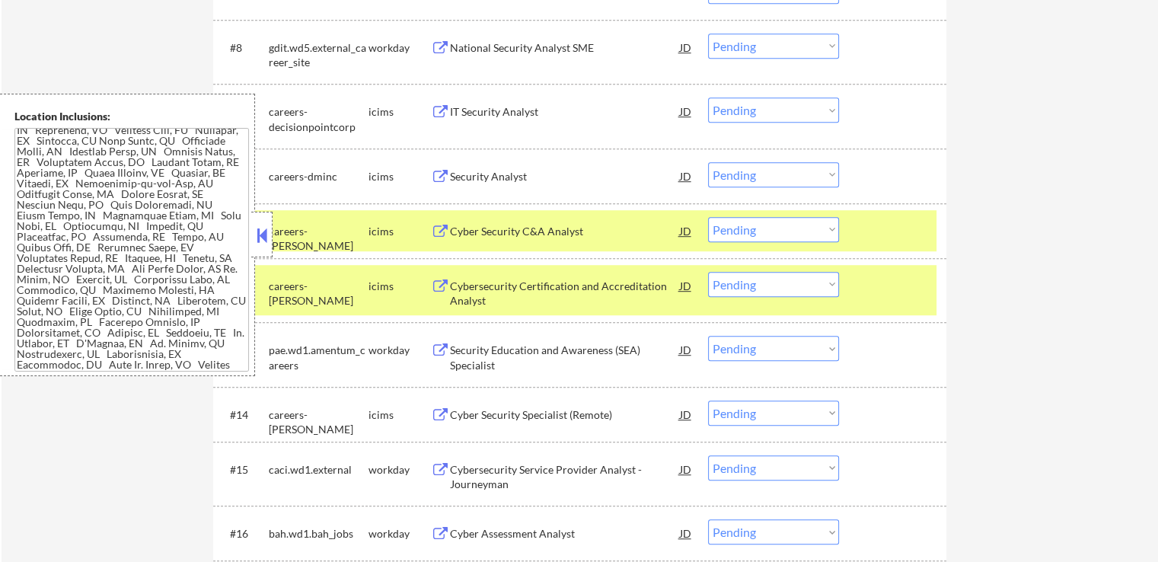
click at [780, 354] on select "Choose an option... Pending Applied Excluded (Questions) Excluded (Expired) Exc…" at bounding box center [773, 348] width 131 height 25
click at [708, 336] on select "Choose an option... Pending Applied Excluded (Questions) Excluded (Expired) Exc…" at bounding box center [773, 348] width 131 height 25
select select ""pending""
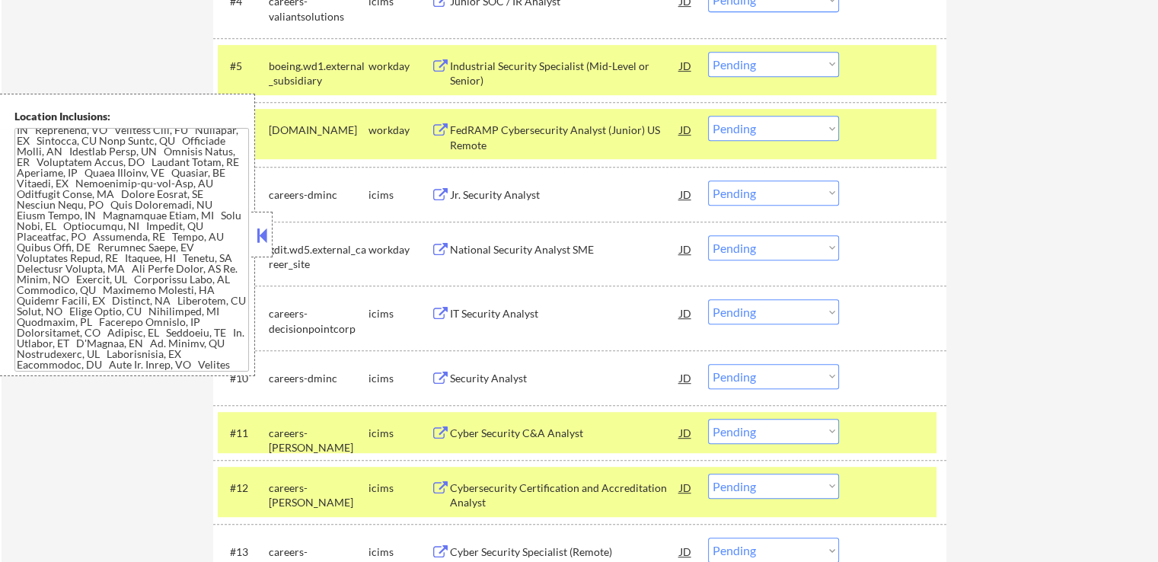
scroll to position [685, 0]
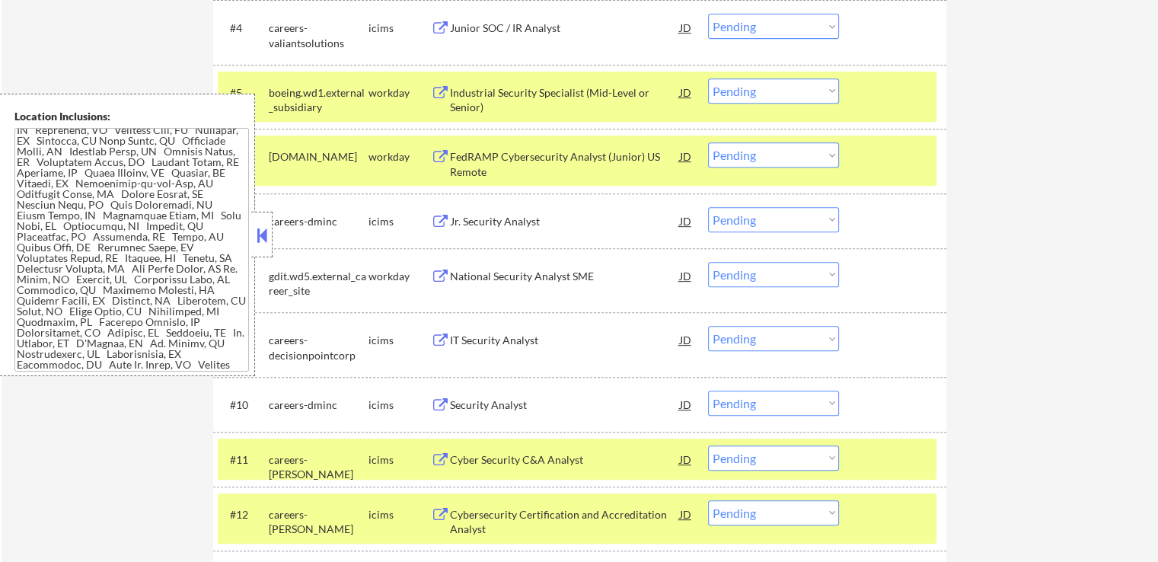
drag, startPoint x: 759, startPoint y: 156, endPoint x: 764, endPoint y: 163, distance: 8.7
click at [759, 156] on select "Choose an option... Pending Applied Excluded (Questions) Excluded (Expired) Exc…" at bounding box center [773, 154] width 131 height 25
click at [708, 142] on select "Choose an option... Pending Applied Excluded (Questions) Excluded (Expired) Exc…" at bounding box center [773, 154] width 131 height 25
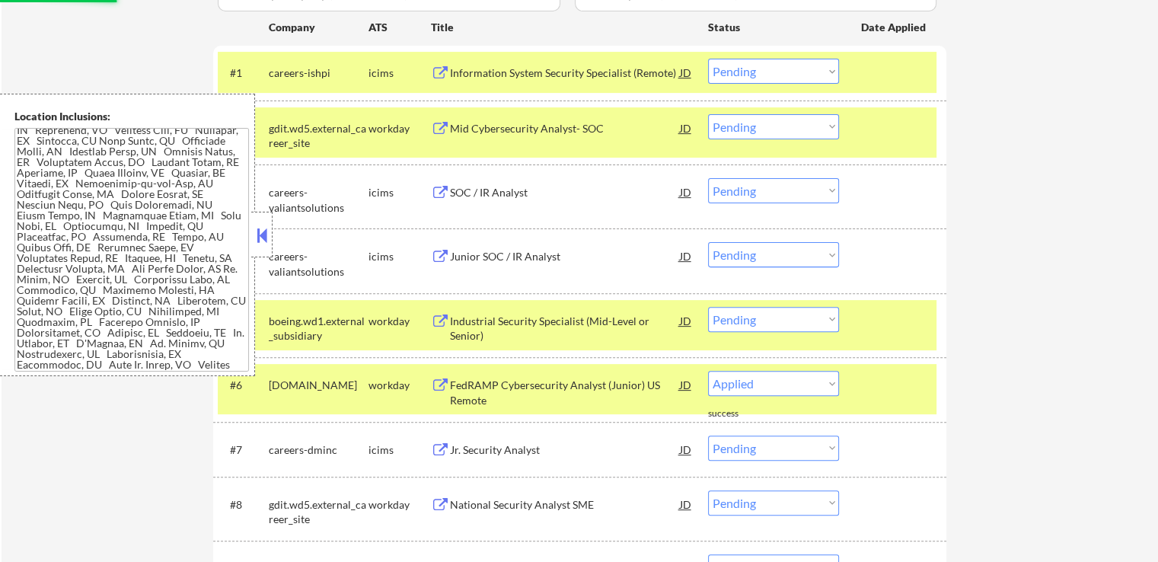
select select ""pending""
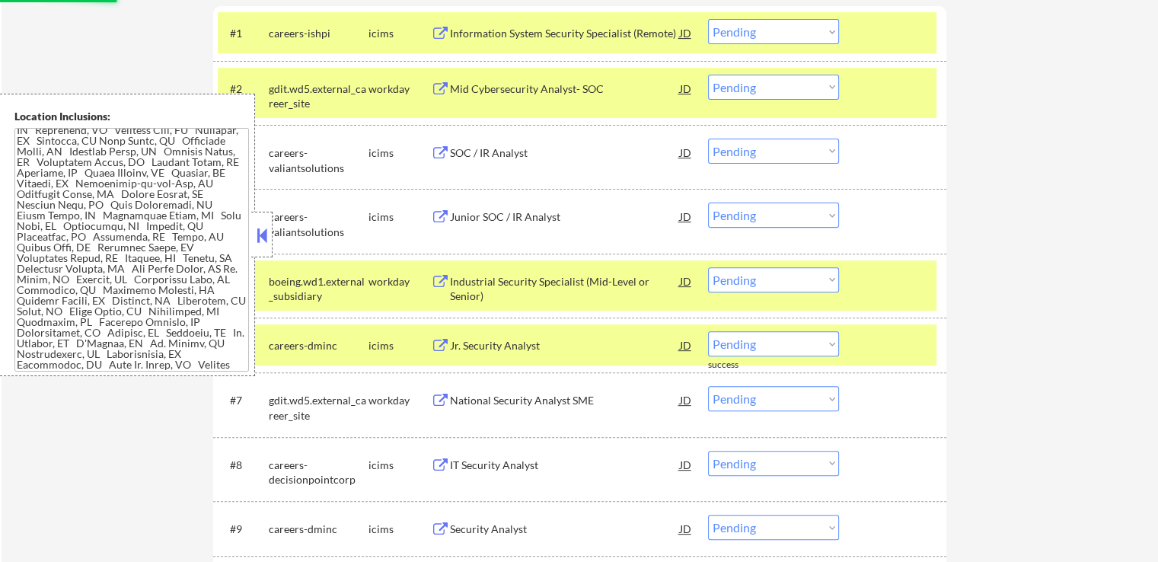
scroll to position [533, 0]
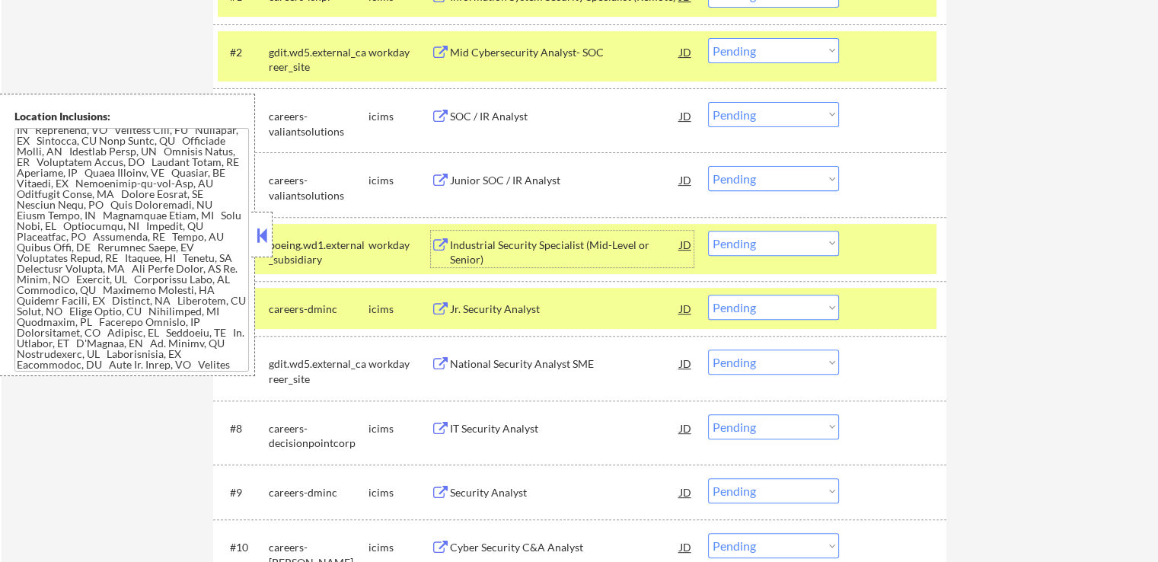
click at [493, 250] on div "Industrial Security Specialist (Mid-Level or Senior)" at bounding box center [565, 253] width 230 height 30
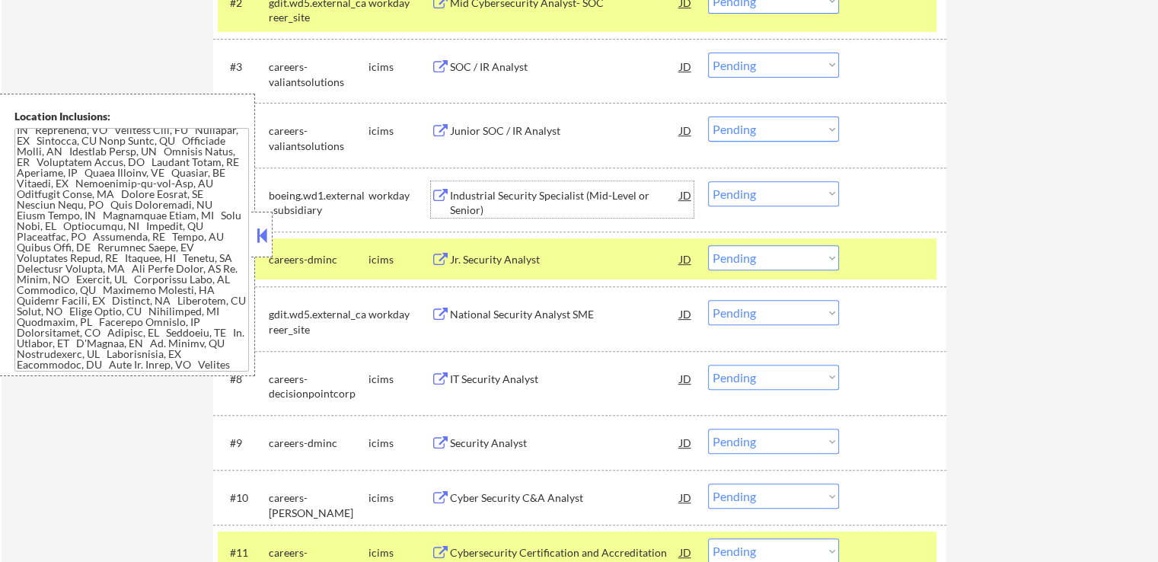
scroll to position [609, 0]
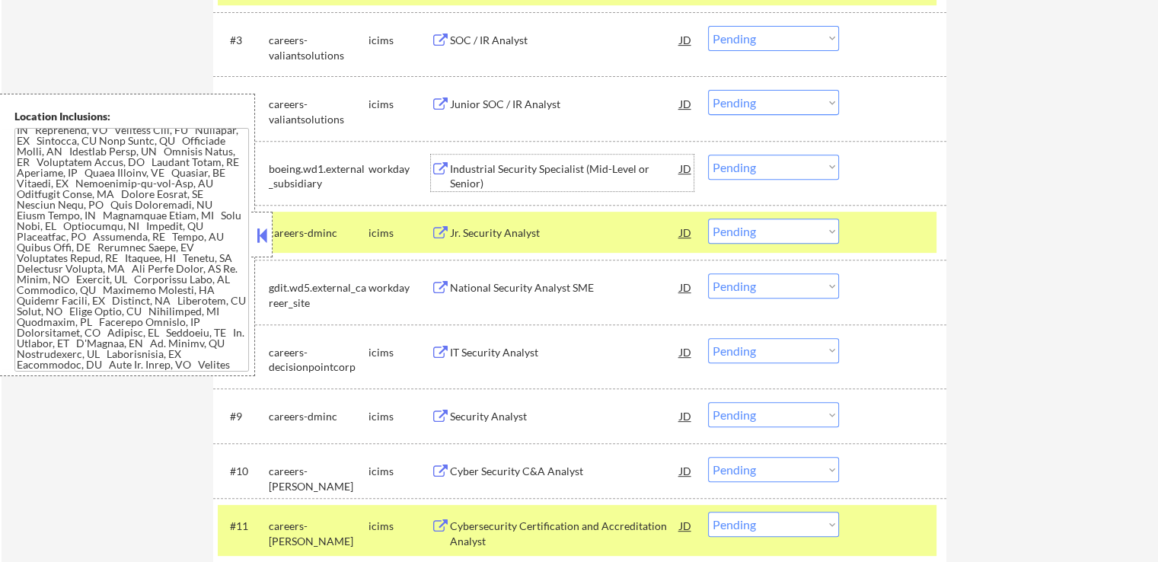
click at [774, 164] on select "Choose an option... Pending Applied Excluded (Questions) Excluded (Expired) Exc…" at bounding box center [773, 167] width 131 height 25
click at [708, 155] on select "Choose an option... Pending Applied Excluded (Questions) Excluded (Expired) Exc…" at bounding box center [773, 167] width 131 height 25
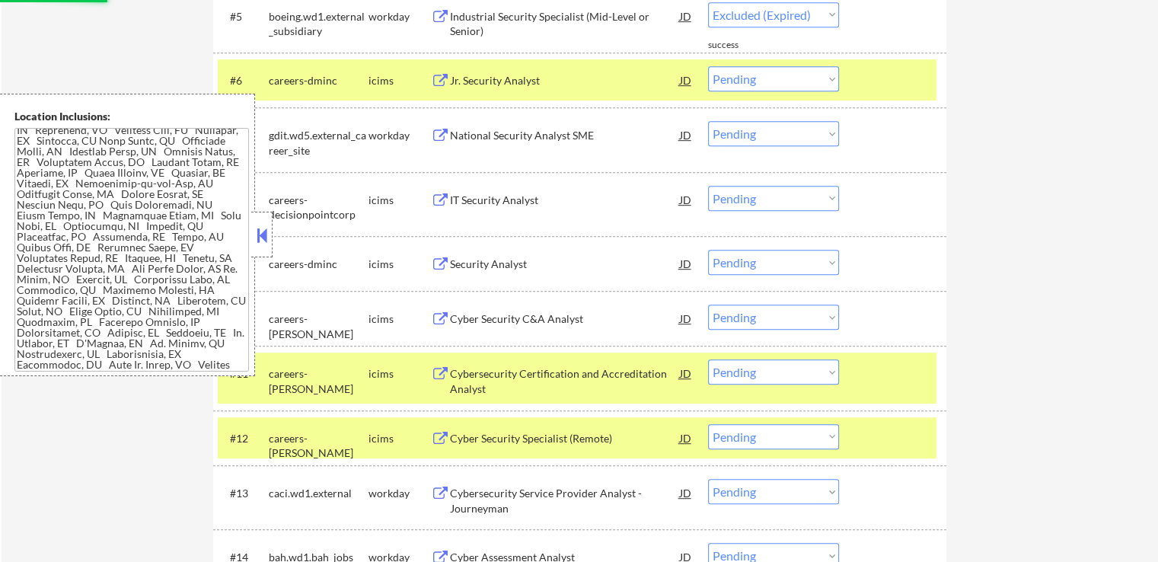
select select ""pending""
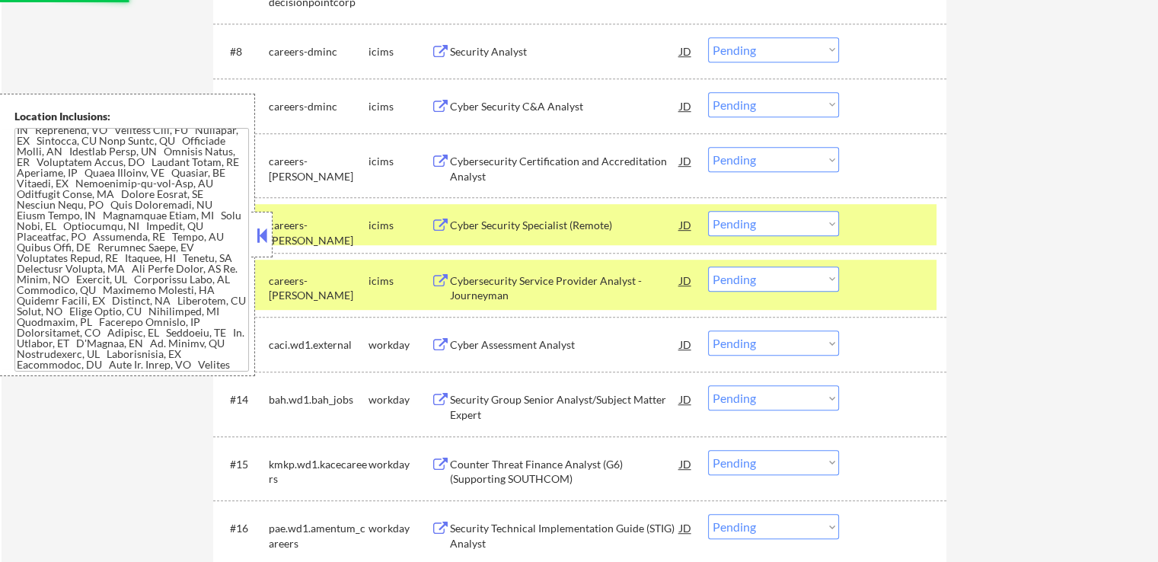
scroll to position [914, 0]
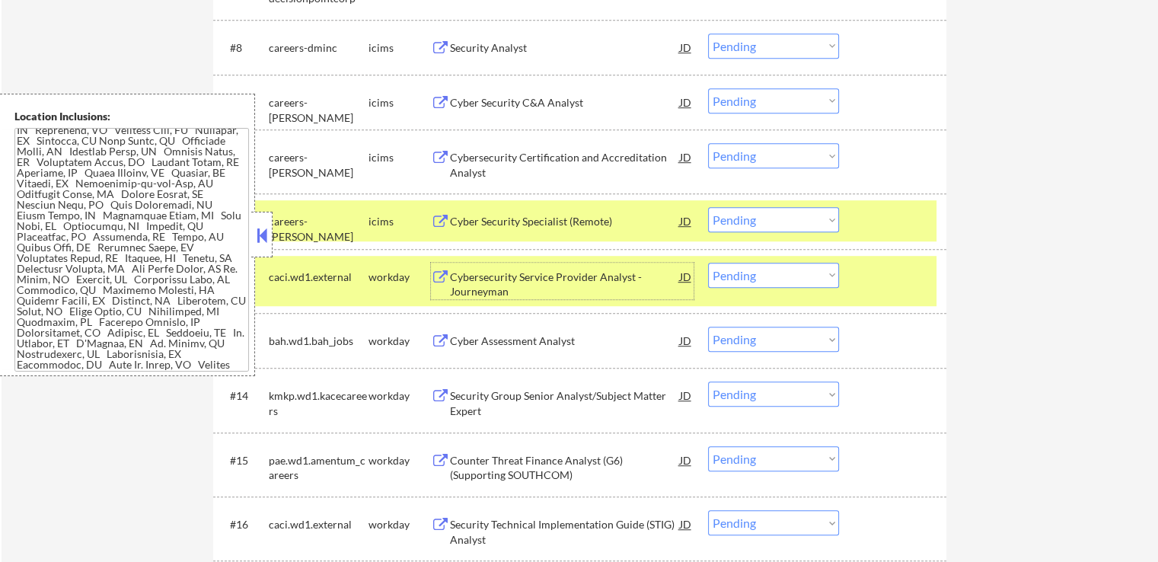
click at [472, 286] on div "Cybersecurity Service Provider Analyst - Journeyman" at bounding box center [565, 285] width 230 height 30
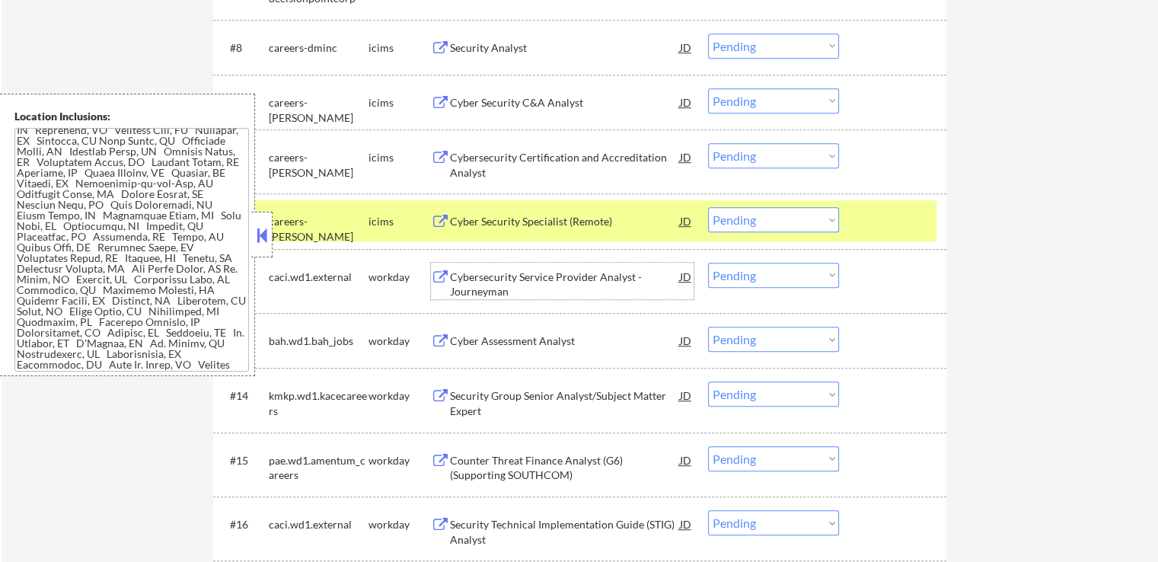
click at [491, 330] on div "Cyber Assessment Analyst" at bounding box center [565, 340] width 230 height 27
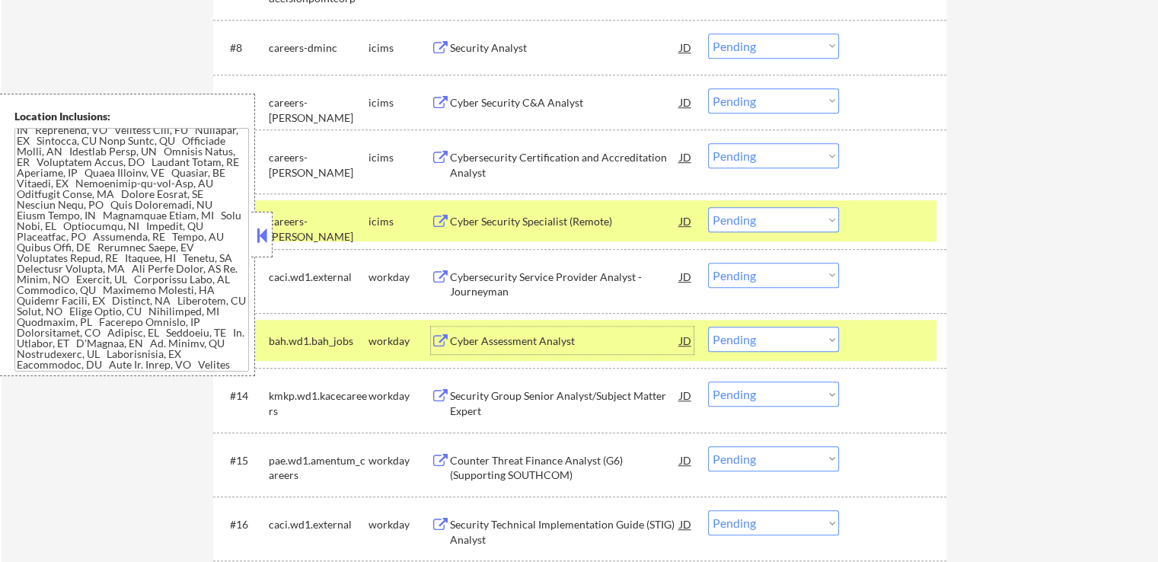
click at [470, 396] on div "Security Group Senior Analyst/Subject Matter Expert" at bounding box center [565, 403] width 230 height 30
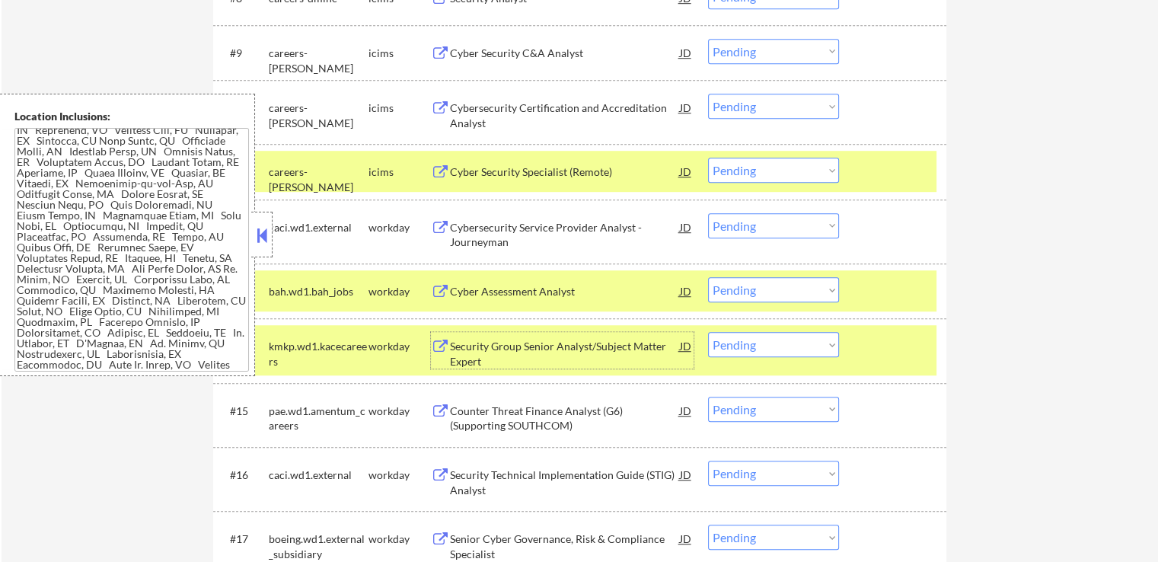
scroll to position [990, 0]
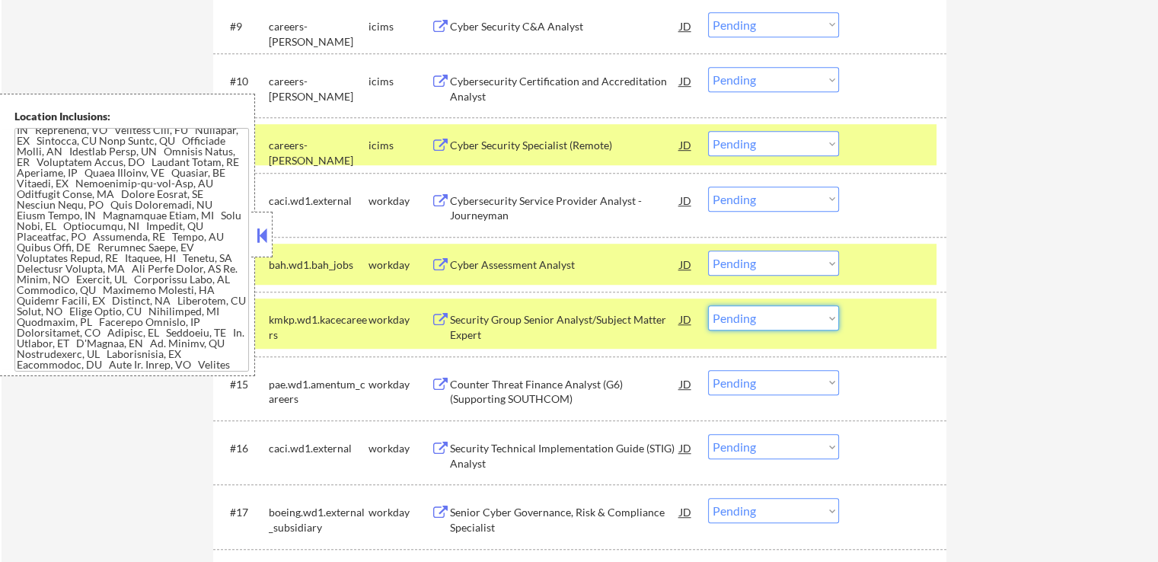
click at [795, 323] on select "Choose an option... Pending Applied Excluded (Questions) Excluded (Expired) Exc…" at bounding box center [773, 317] width 131 height 25
click at [708, 305] on select "Choose an option... Pending Applied Excluded (Questions) Excluded (Expired) Exc…" at bounding box center [773, 317] width 131 height 25
click at [778, 264] on select "Choose an option... Pending Applied Excluded (Questions) Excluded (Expired) Exc…" at bounding box center [773, 262] width 131 height 25
select select ""pending""
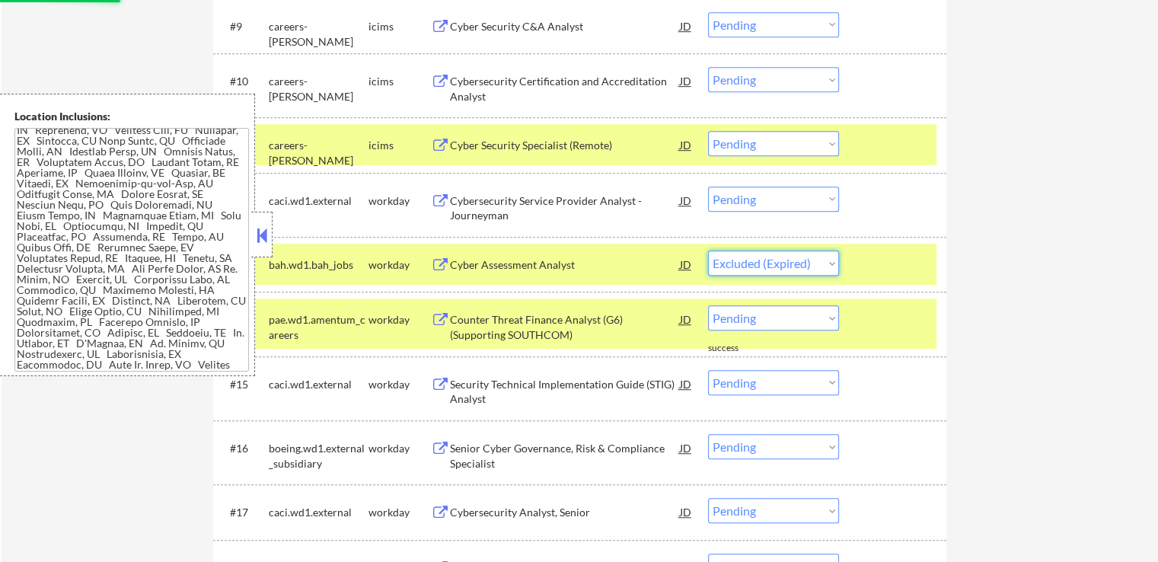
click at [708, 250] on select "Choose an option... Pending Applied Excluded (Questions) Excluded (Expired) Exc…" at bounding box center [773, 262] width 131 height 25
select select ""pending""
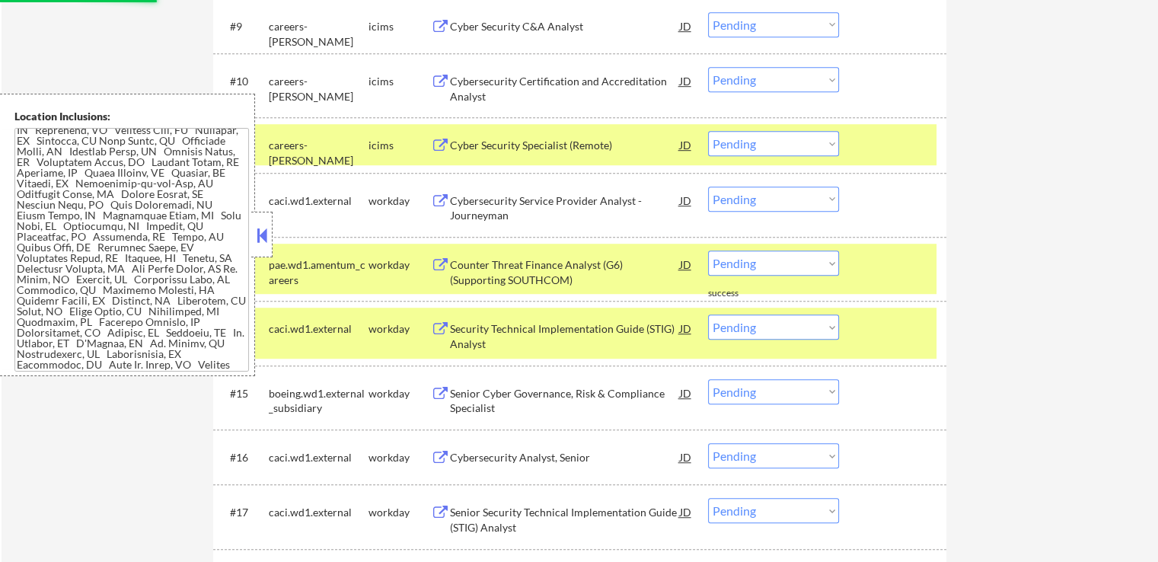
click at [769, 193] on select "Choose an option... Pending Applied Excluded (Questions) Excluded (Expired) Exc…" at bounding box center [773, 199] width 131 height 25
click at [708, 187] on select "Choose an option... Pending Applied Excluded (Questions) Excluded (Expired) Exc…" at bounding box center [773, 199] width 131 height 25
click at [487, 279] on div "Counter Threat Finance Analyst (G6) (Supporting SOUTHCOM)" at bounding box center [565, 272] width 230 height 30
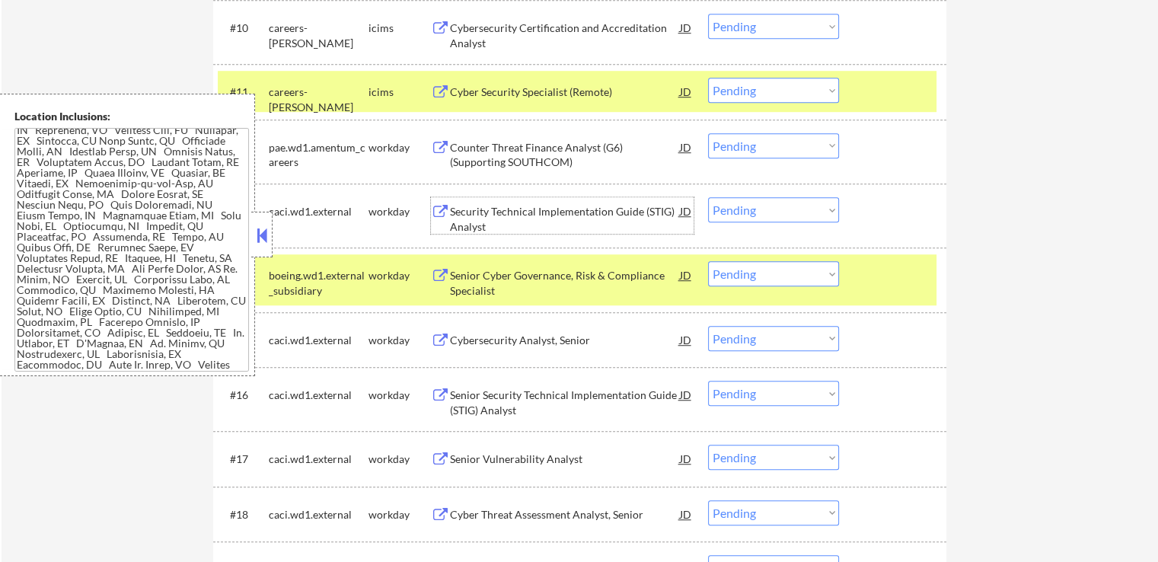
scroll to position [1066, 0]
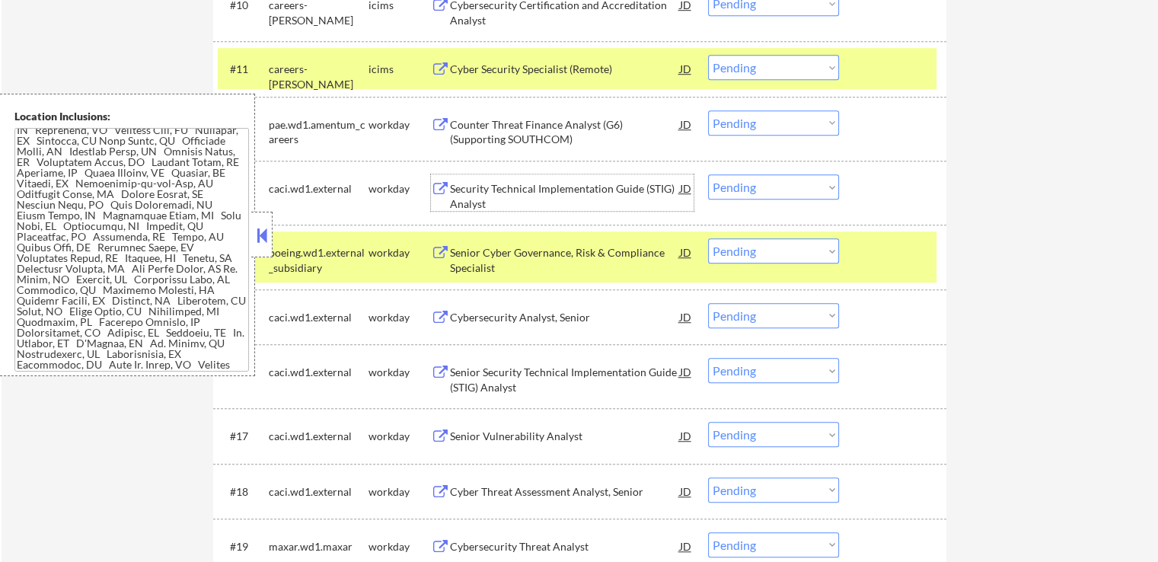
click at [515, 198] on div "Security Technical Implementation Guide (STIG) Analyst" at bounding box center [565, 196] width 230 height 30
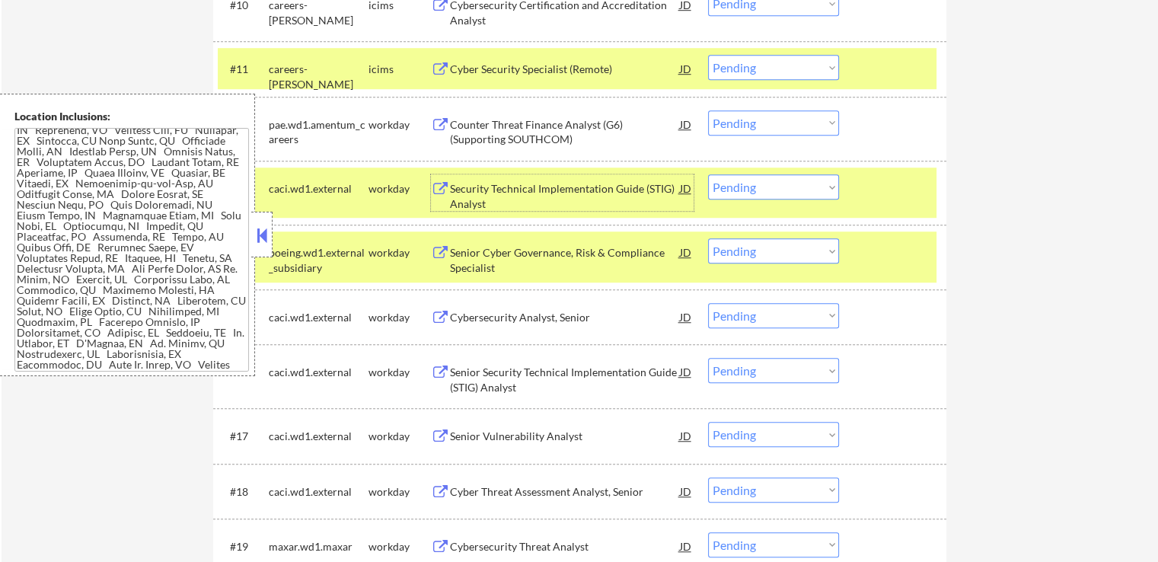
click at [755, 123] on select "Choose an option... Pending Applied Excluded (Questions) Excluded (Expired) Exc…" at bounding box center [773, 122] width 131 height 25
click at [708, 110] on select "Choose an option... Pending Applied Excluded (Questions) Excluded (Expired) Exc…" at bounding box center [773, 122] width 131 height 25
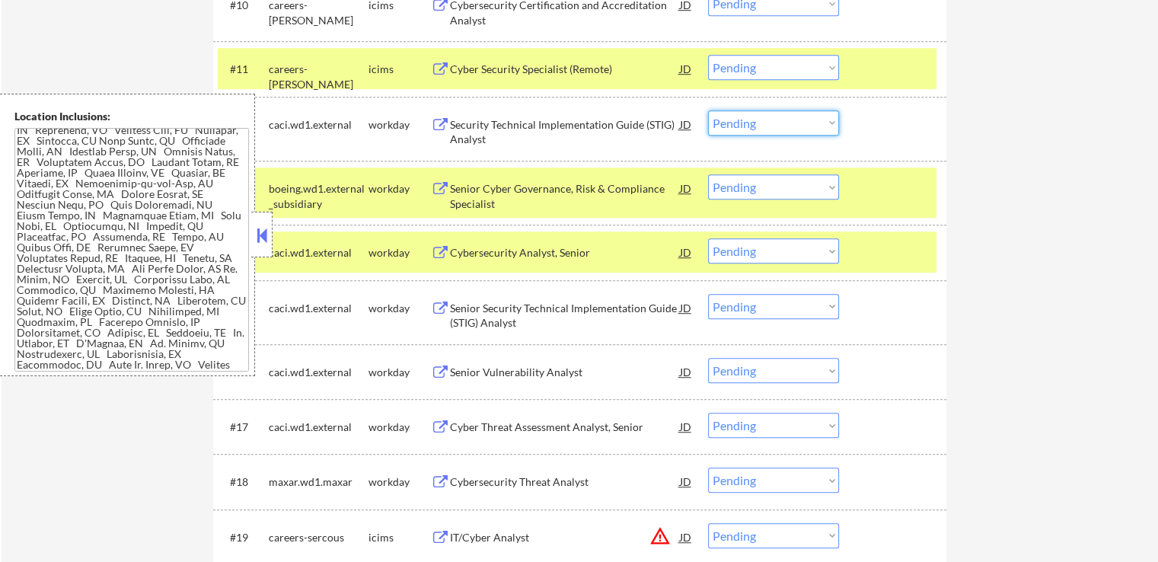
click at [739, 126] on select "Choose an option... Pending Applied Excluded (Questions) Excluded (Expired) Exc…" at bounding box center [773, 122] width 131 height 25
click at [708, 110] on select "Choose an option... Pending Applied Excluded (Questions) Excluded (Expired) Exc…" at bounding box center [773, 122] width 131 height 25
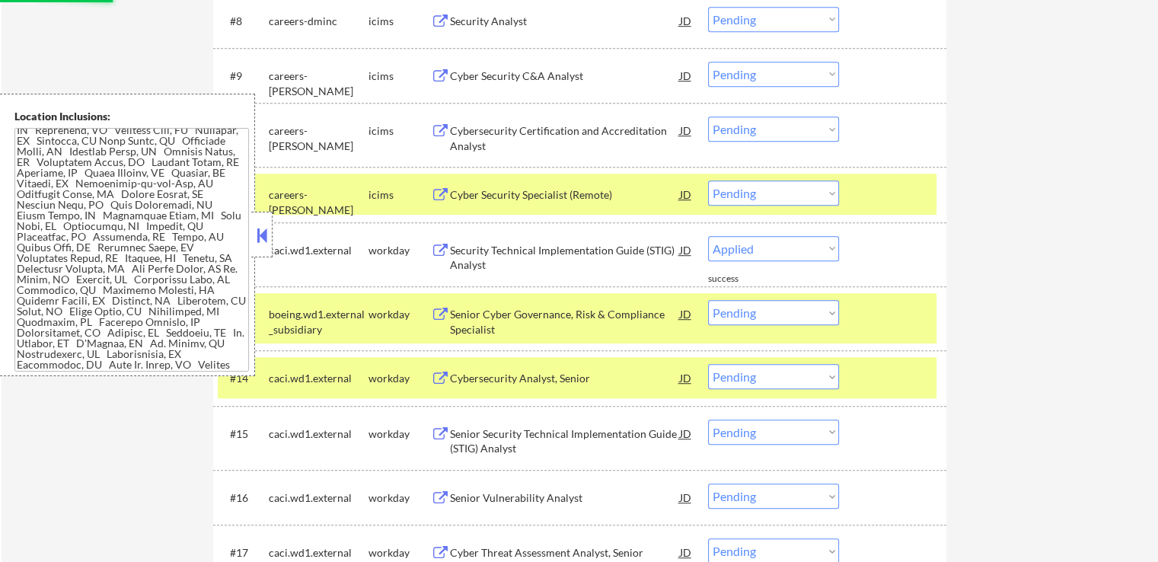
scroll to position [914, 0]
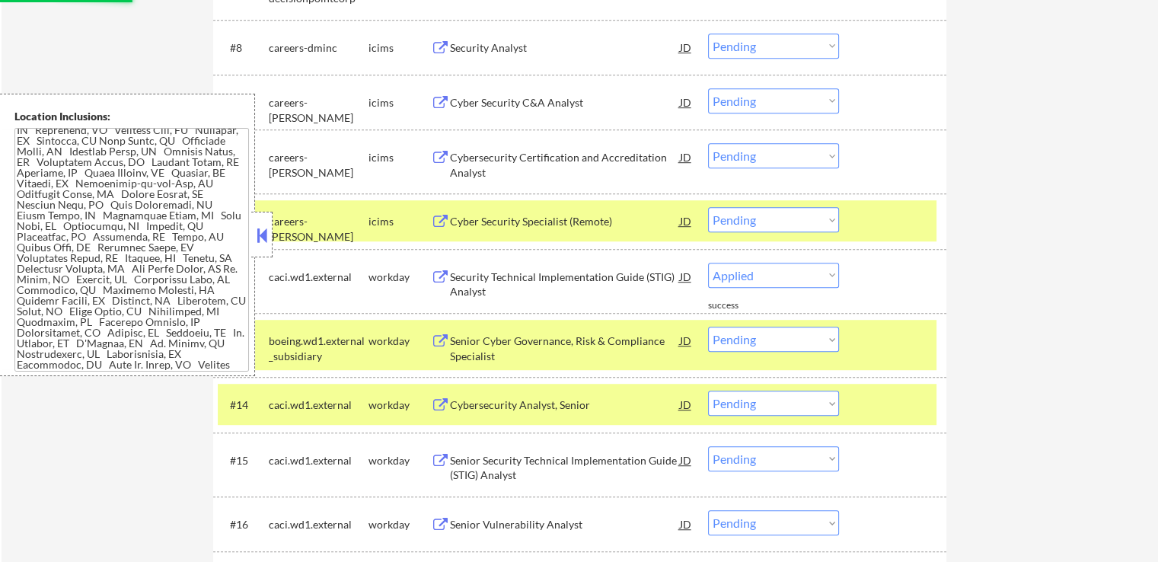
select select ""pending""
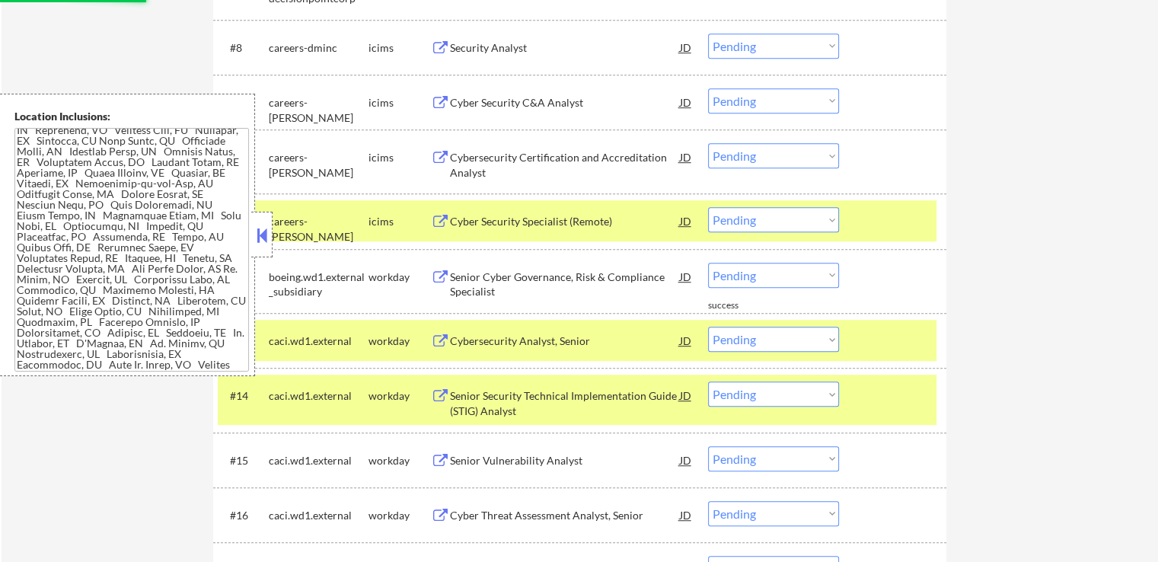
click at [904, 209] on div at bounding box center [894, 220] width 67 height 27
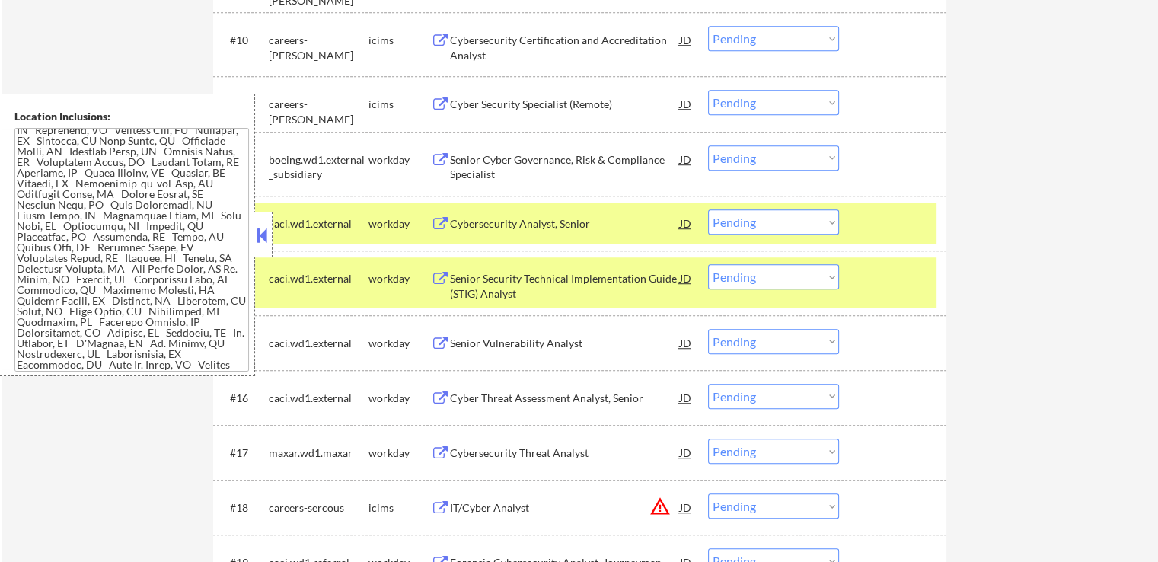
scroll to position [1066, 0]
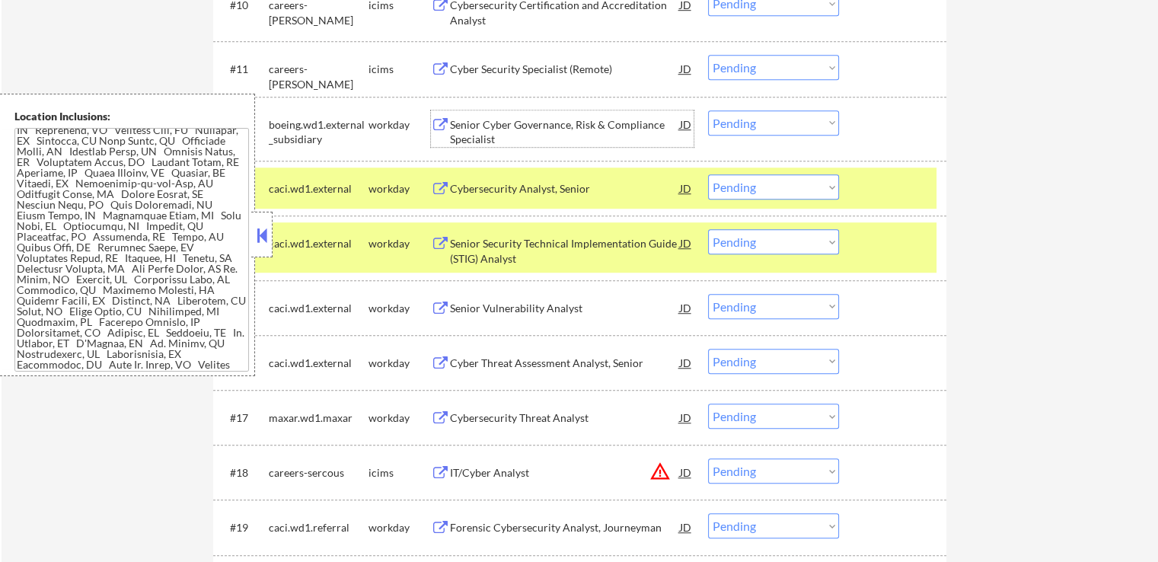
click at [471, 129] on div "Senior Cyber Governance, Risk & Compliance Specialist" at bounding box center [565, 132] width 230 height 30
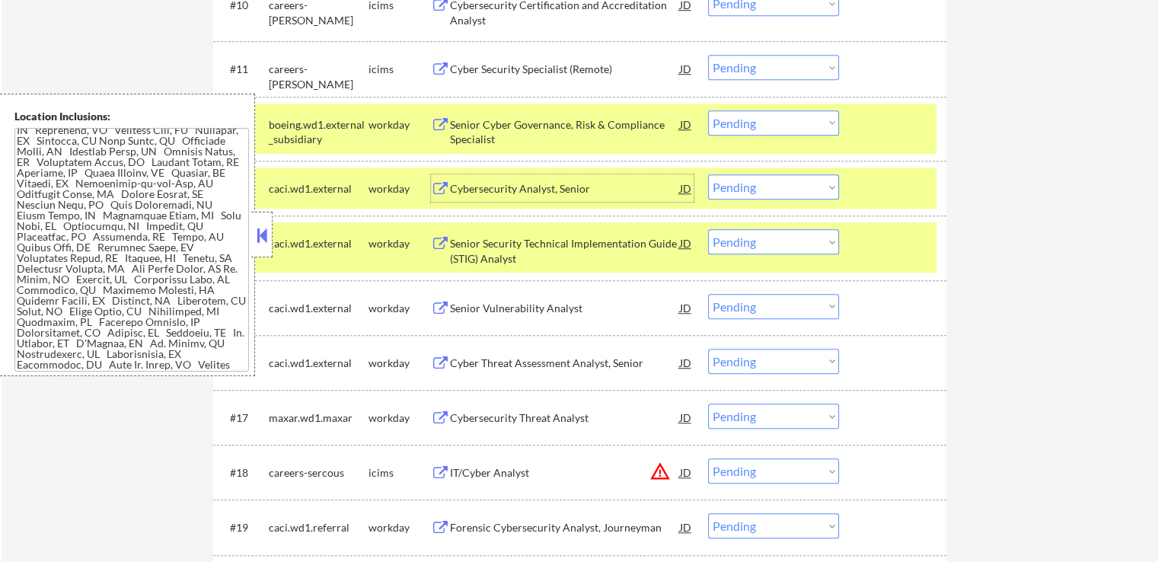
click at [502, 184] on div "Cybersecurity Analyst, Senior" at bounding box center [565, 188] width 230 height 15
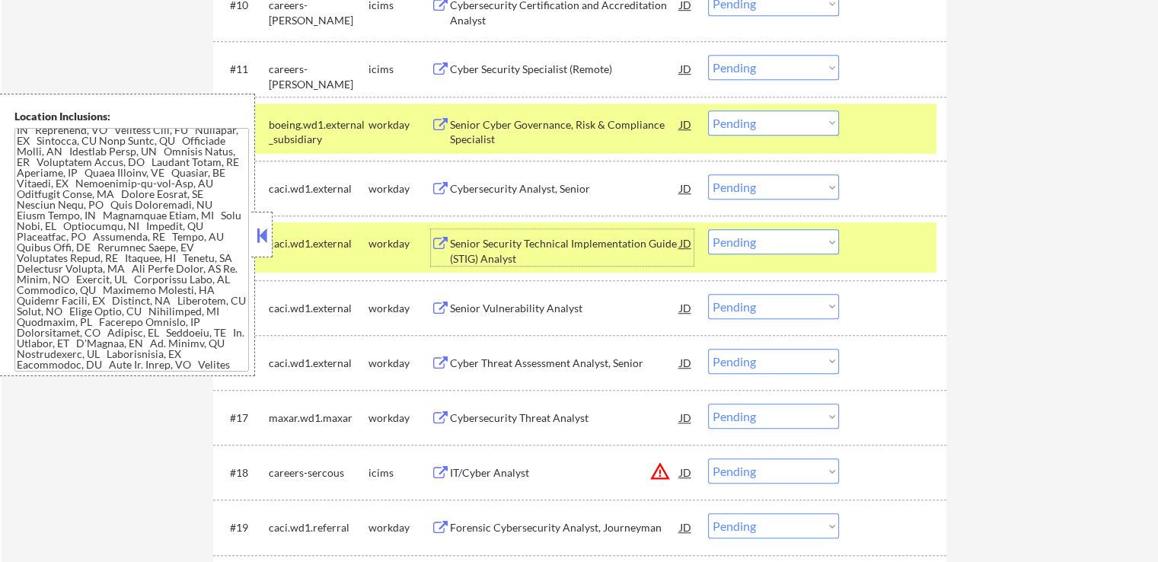
click at [535, 237] on div "Senior Security Technical Implementation Guide (STIG) Analyst" at bounding box center [565, 251] width 230 height 30
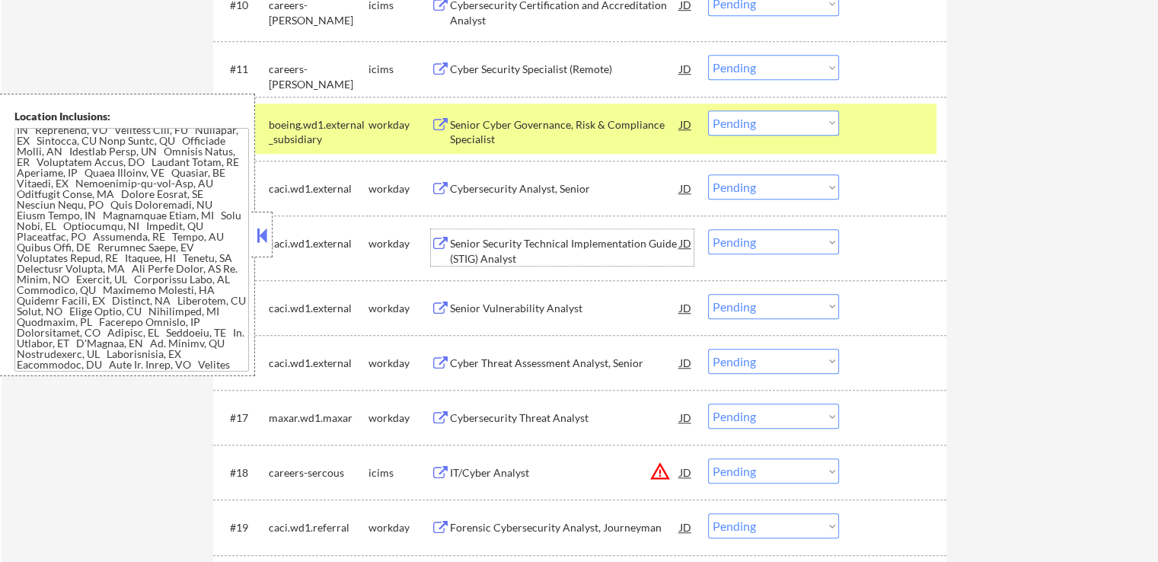
click at [743, 180] on select "Choose an option... Pending Applied Excluded (Questions) Excluded (Expired) Exc…" at bounding box center [773, 186] width 131 height 25
click at [708, 174] on select "Choose an option... Pending Applied Excluded (Questions) Excluded (Expired) Exc…" at bounding box center [773, 186] width 131 height 25
select select ""pending""
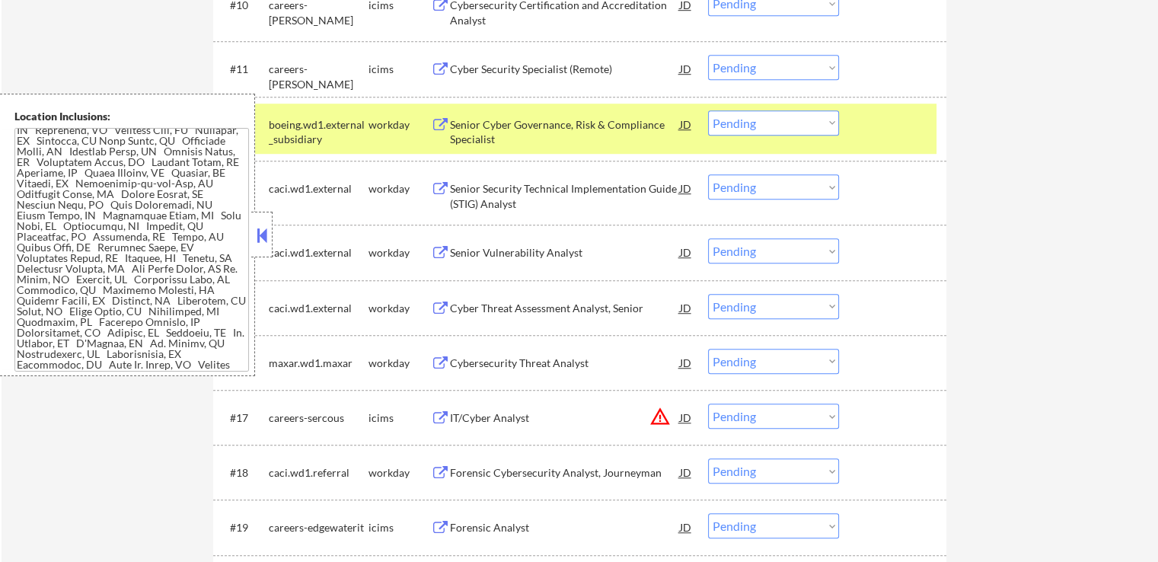
click at [745, 123] on select "Choose an option... Pending Applied Excluded (Questions) Excluded (Expired) Exc…" at bounding box center [773, 122] width 131 height 25
click at [708, 110] on select "Choose an option... Pending Applied Excluded (Questions) Excluded (Expired) Exc…" at bounding box center [773, 122] width 131 height 25
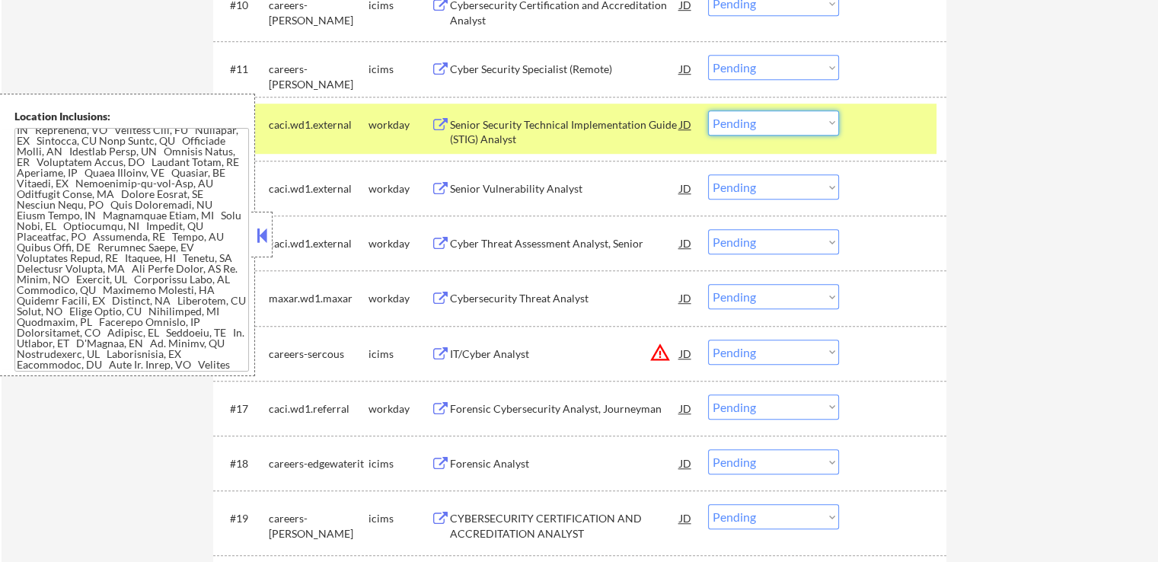
click at [747, 123] on select "Choose an option... Pending Applied Excluded (Questions) Excluded (Expired) Exc…" at bounding box center [773, 122] width 131 height 25
click at [708, 110] on select "Choose an option... Pending Applied Excluded (Questions) Excluded (Expired) Exc…" at bounding box center [773, 122] width 131 height 25
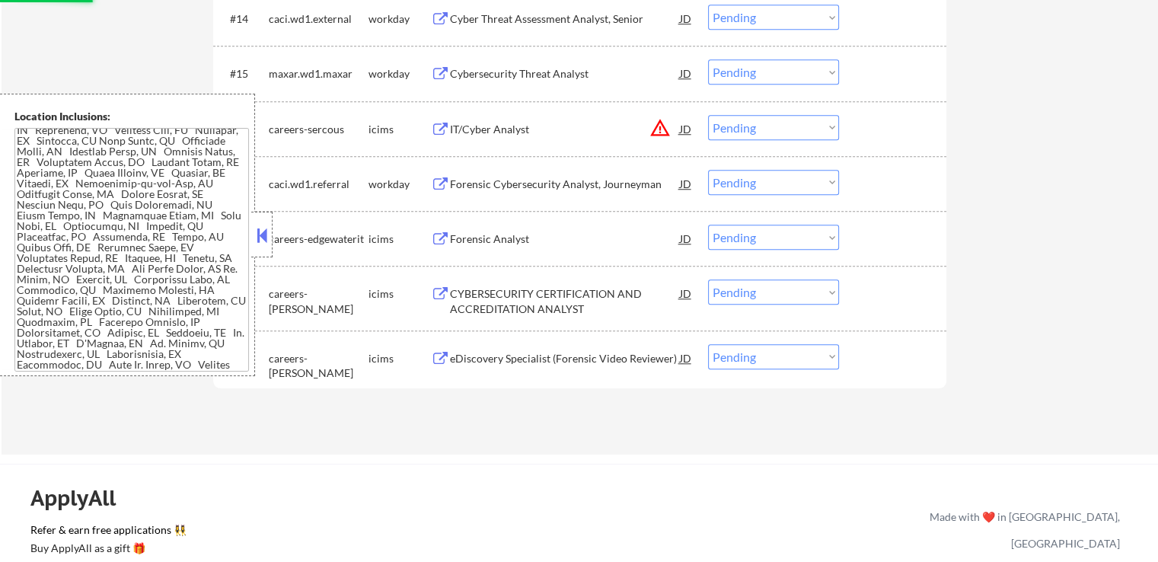
scroll to position [1294, 0]
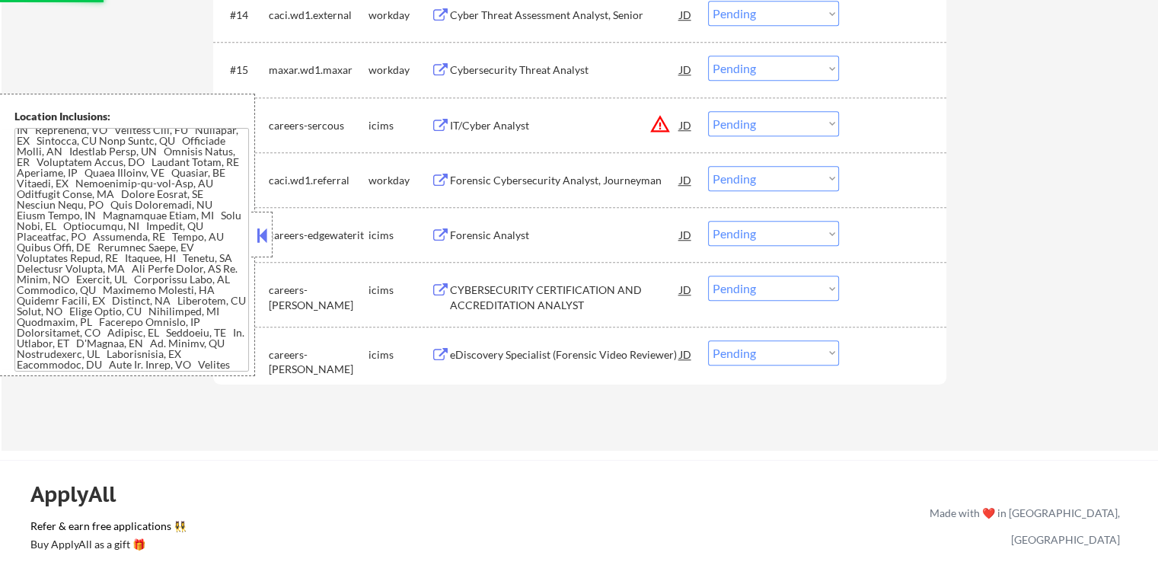
select select ""pending""
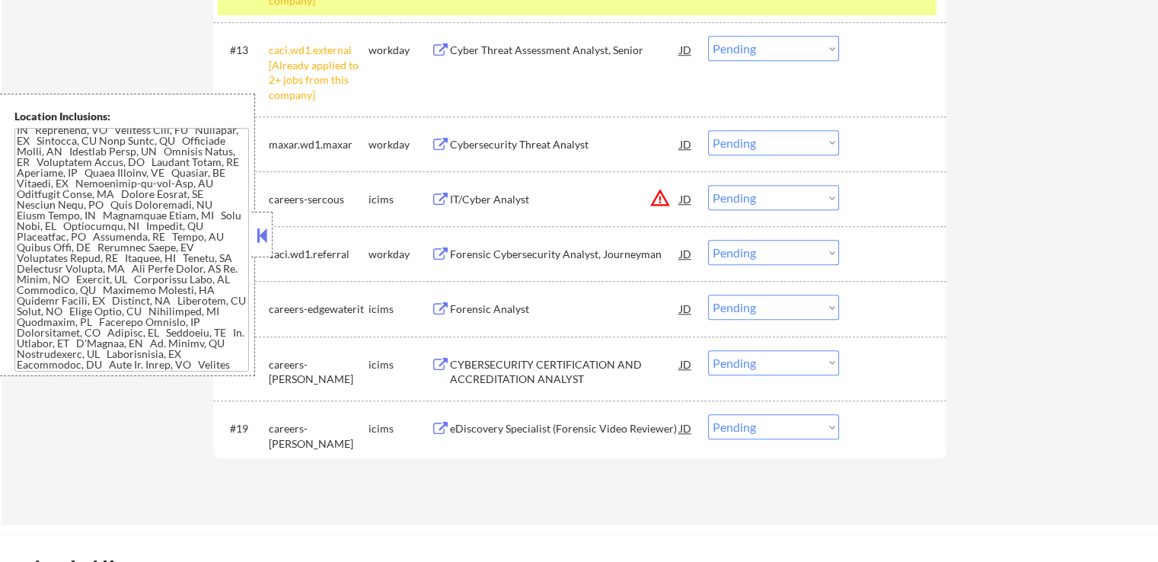
scroll to position [1142, 0]
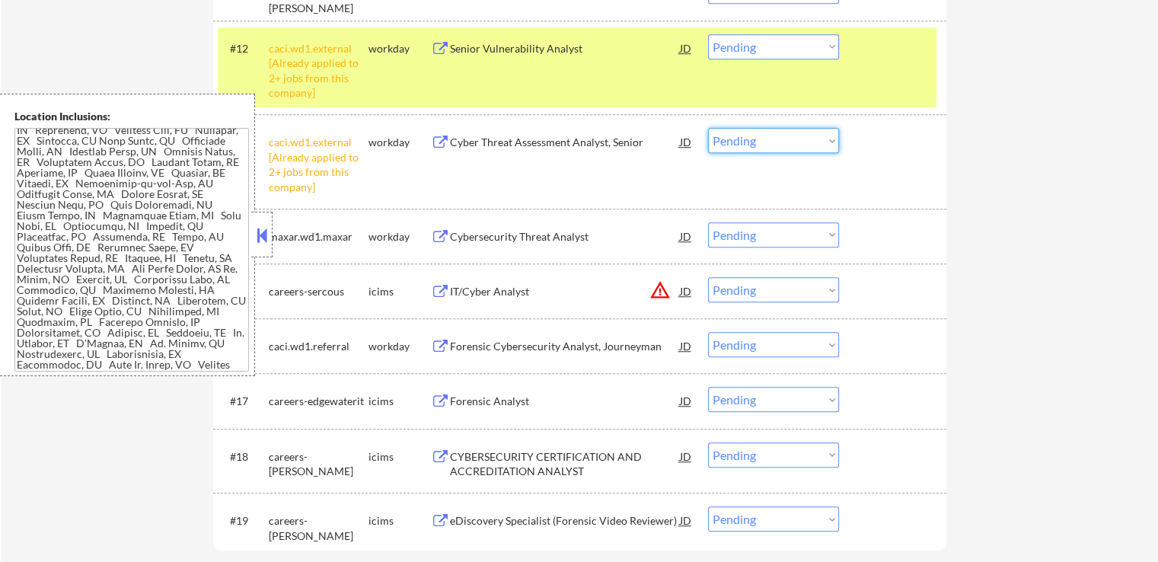
click at [783, 151] on select "Choose an option... Pending Applied Excluded (Questions) Excluded (Expired) Exc…" at bounding box center [773, 140] width 131 height 25
select select ""excluded__other_""
click at [708, 128] on select "Choose an option... Pending Applied Excluded (Questions) Excluded (Expired) Exc…" at bounding box center [773, 140] width 131 height 25
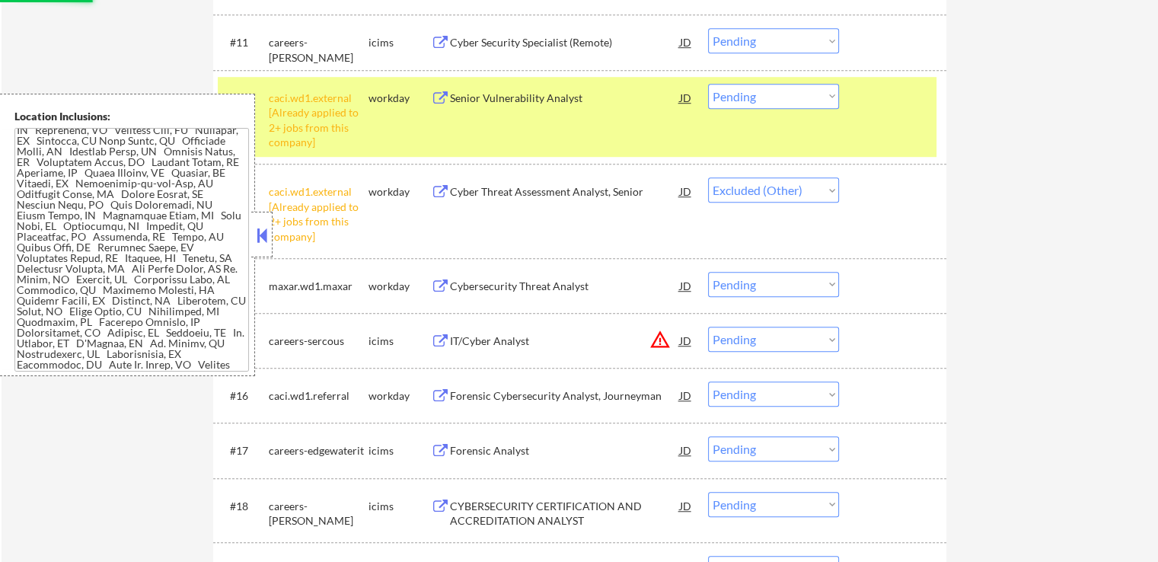
scroll to position [1066, 0]
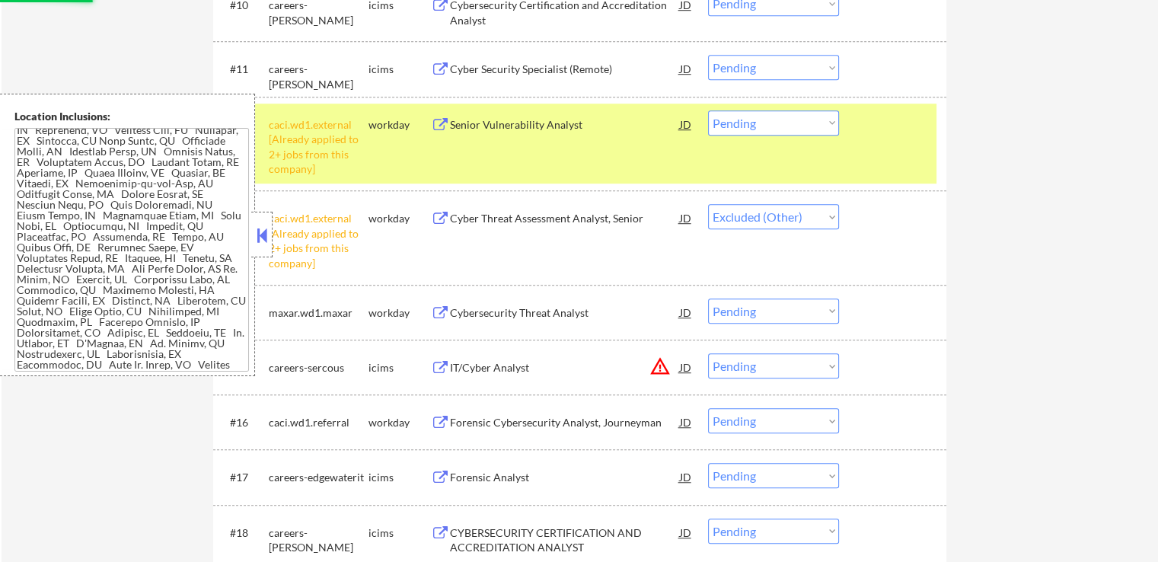
click at [770, 123] on select "Choose an option... Pending Applied Excluded (Questions) Excluded (Expired) Exc…" at bounding box center [773, 122] width 131 height 25
select select ""excluded__other_""
click at [708, 110] on select "Choose an option... Pending Applied Excluded (Questions) Excluded (Expired) Exc…" at bounding box center [773, 122] width 131 height 25
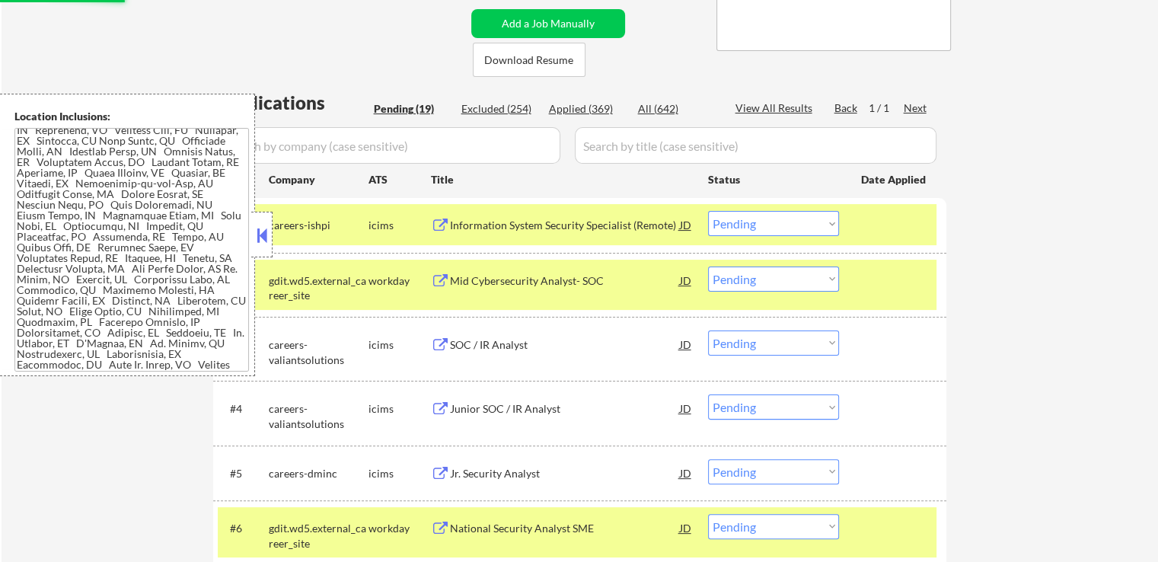
select select ""pending""
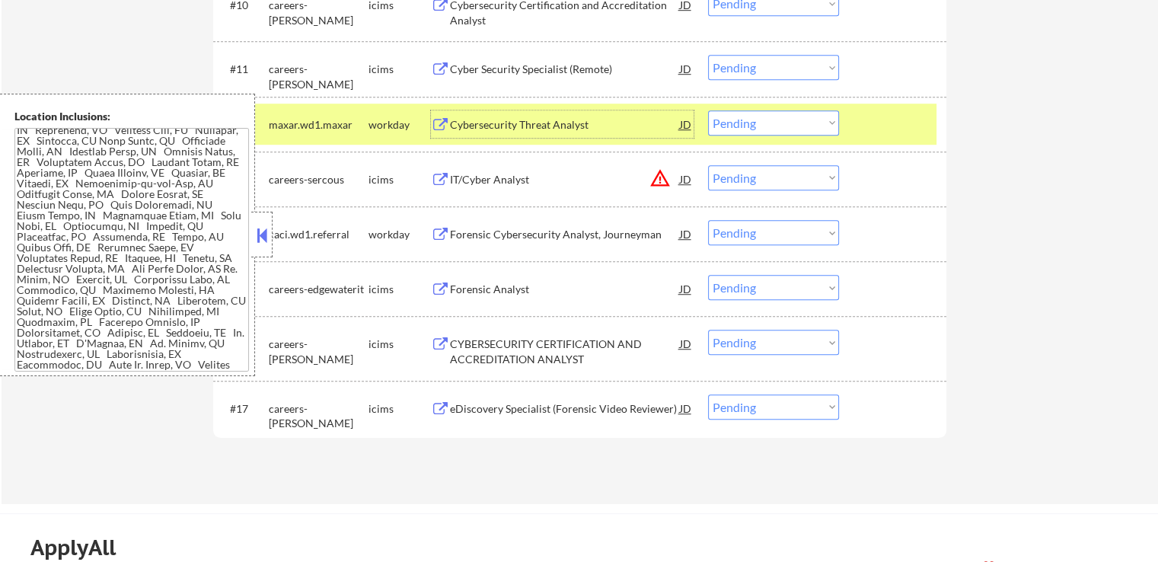
click at [499, 124] on div "Cybersecurity Threat Analyst" at bounding box center [565, 124] width 230 height 15
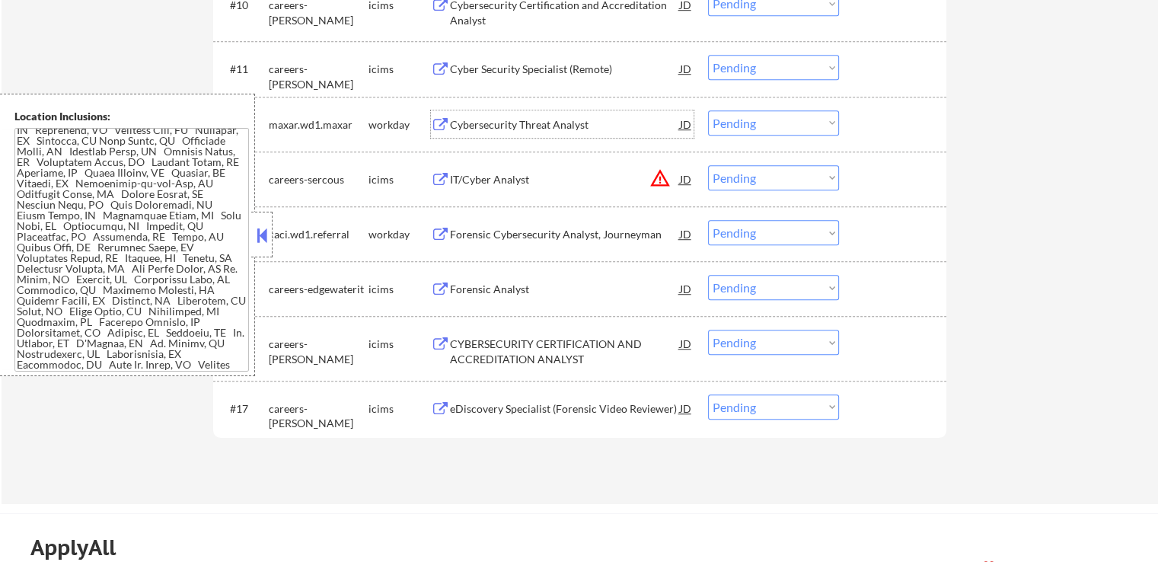
drag, startPoint x: 749, startPoint y: 126, endPoint x: 756, endPoint y: 131, distance: 8.7
click at [749, 126] on select "Choose an option... Pending Applied Excluded (Questions) Excluded (Expired) Exc…" at bounding box center [773, 122] width 131 height 25
select select ""excluded__expired_""
click at [708, 110] on select "Choose an option... Pending Applied Excluded (Questions) Excluded (Expired) Exc…" at bounding box center [773, 122] width 131 height 25
click at [765, 177] on select "Choose an option... Pending Applied Excluded (Questions) Excluded (Expired) Exc…" at bounding box center [773, 177] width 131 height 25
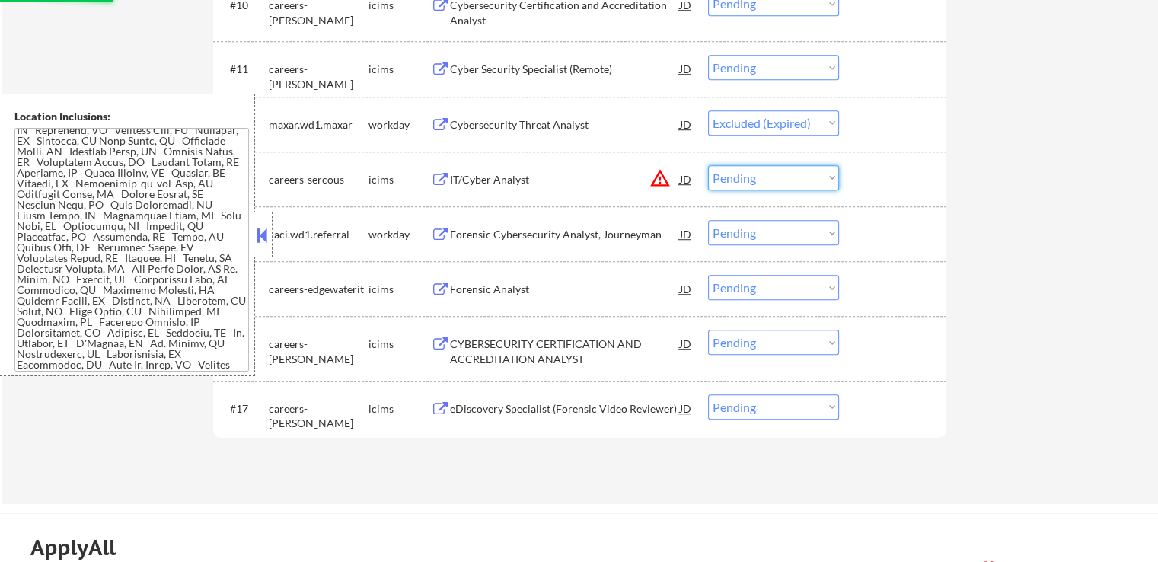
select select ""excluded__location_""
click at [708, 165] on select "Choose an option... Pending Applied Excluded (Questions) Excluded (Expired) Exc…" at bounding box center [773, 177] width 131 height 25
select select ""pending""
click at [518, 228] on div "Forensic Cybersecurity Analyst, Journeyman" at bounding box center [565, 234] width 230 height 15
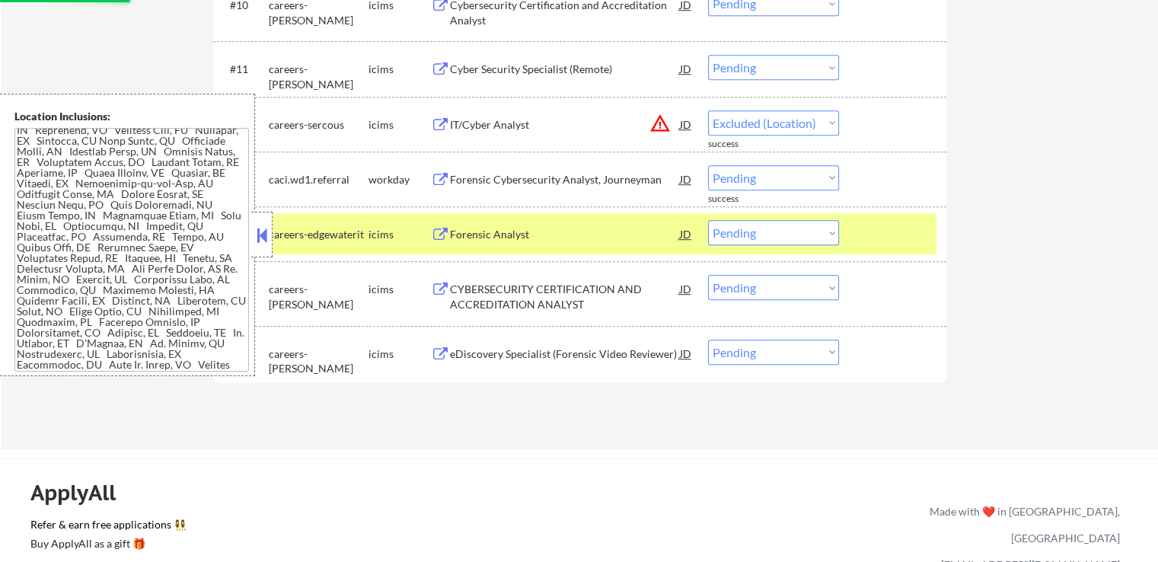
select select ""pending""
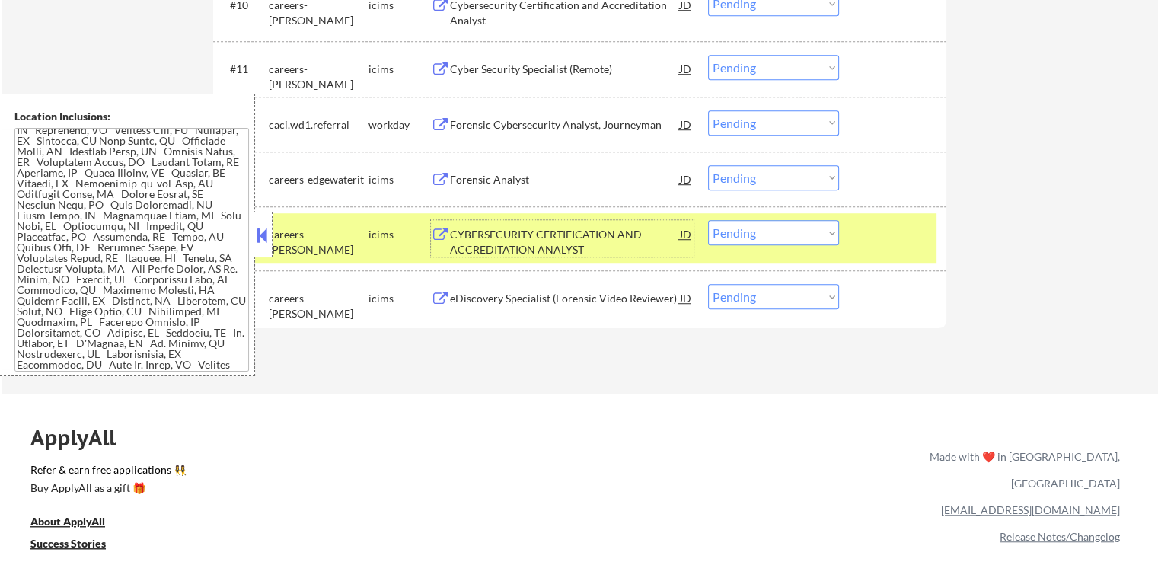
click at [538, 126] on div "Forensic Cybersecurity Analyst, Journeyman" at bounding box center [565, 124] width 230 height 15
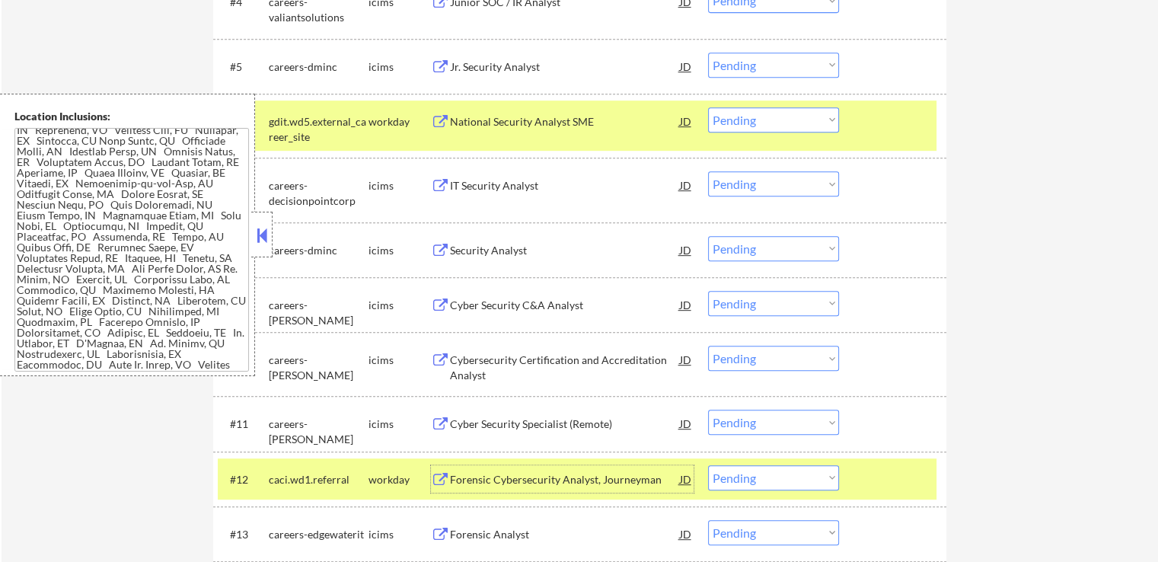
scroll to position [685, 0]
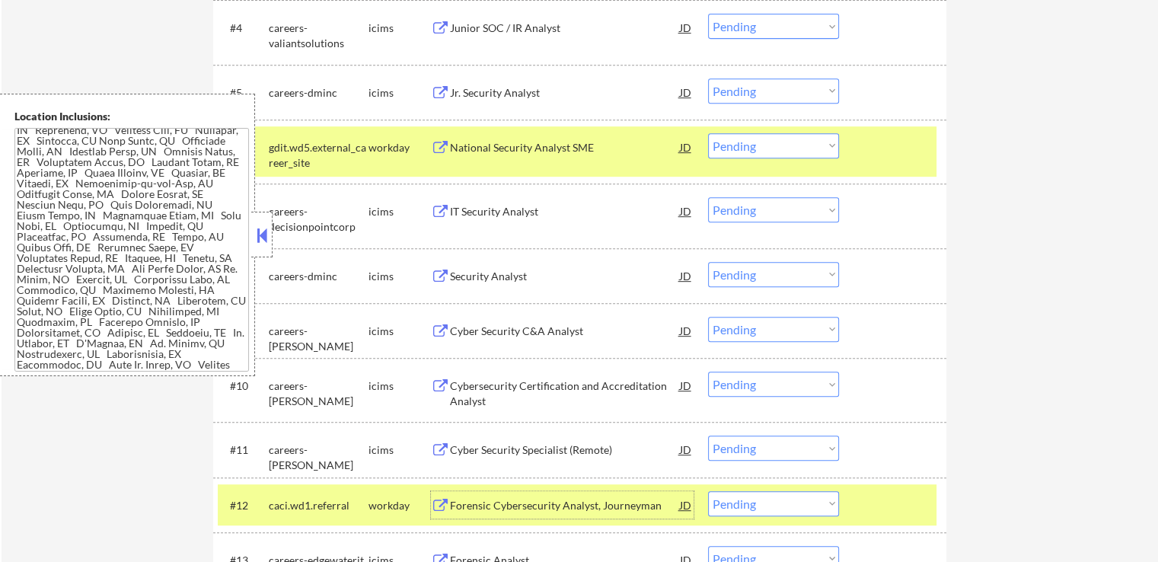
click at [511, 140] on div "National Security Analyst SME" at bounding box center [565, 147] width 230 height 15
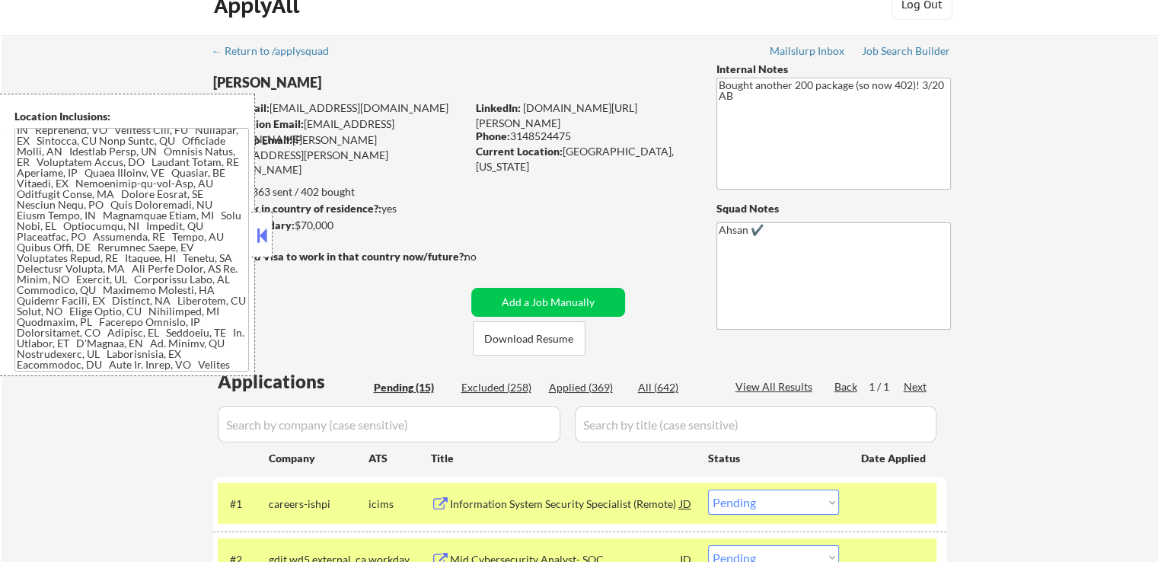
scroll to position [0, 0]
